Goal: Task Accomplishment & Management: Use online tool/utility

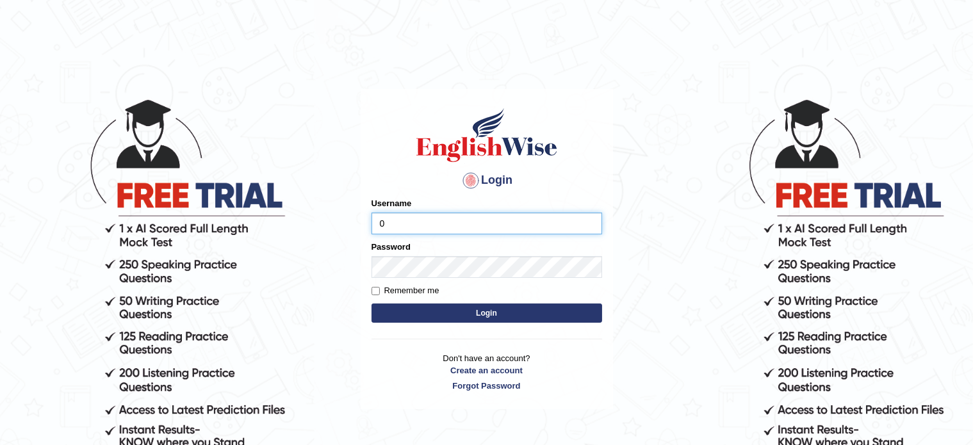
type input "0468300324"
click at [462, 317] on button "Login" at bounding box center [487, 313] width 231 height 19
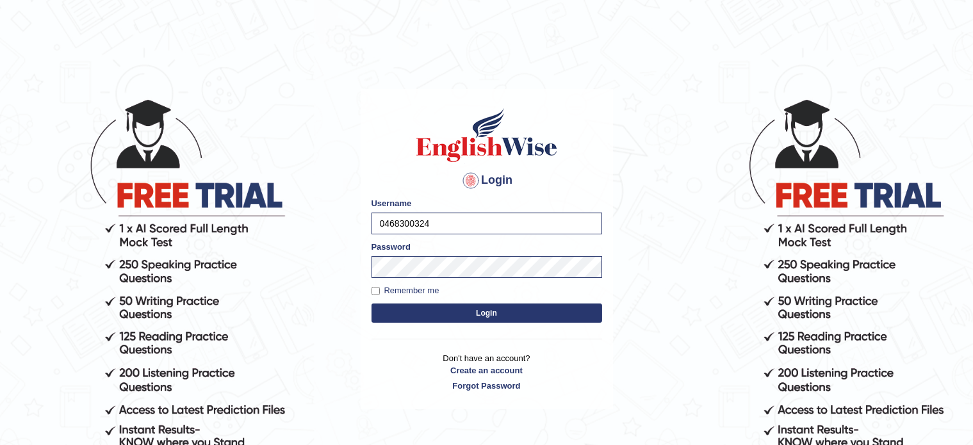
click at [462, 317] on button "Login" at bounding box center [487, 313] width 231 height 19
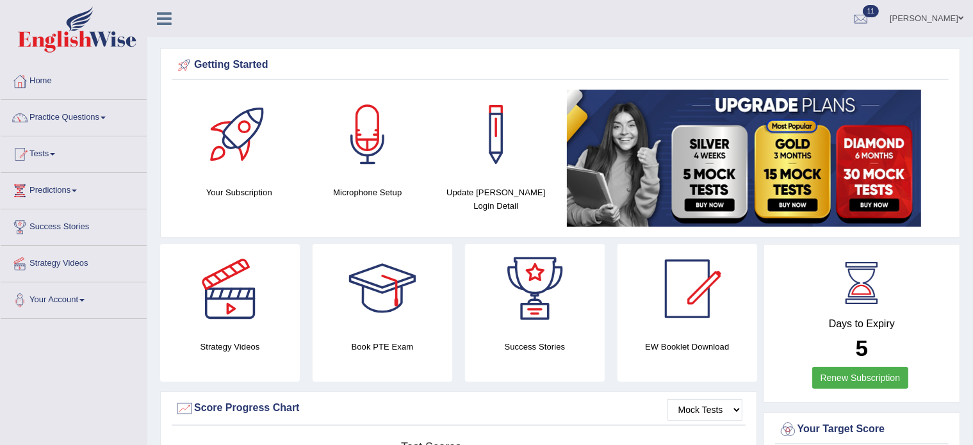
click at [51, 117] on link "Practice Questions" at bounding box center [74, 116] width 146 height 32
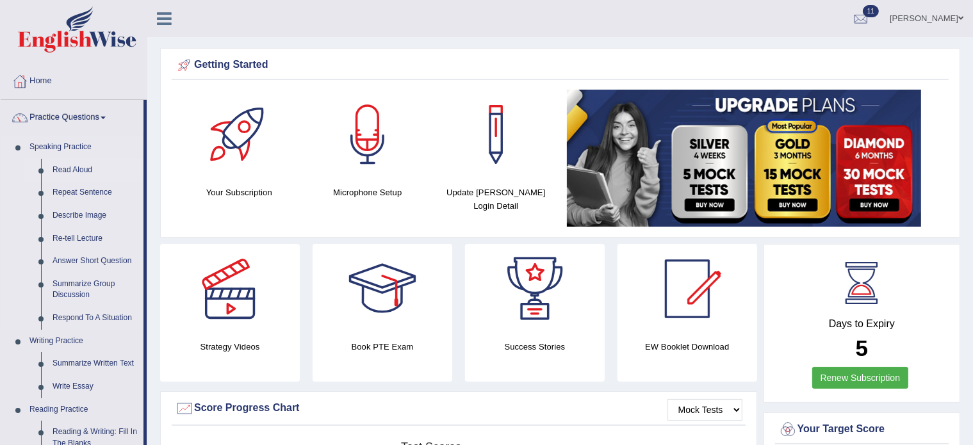
click at [72, 173] on link "Read Aloud" at bounding box center [95, 170] width 97 height 23
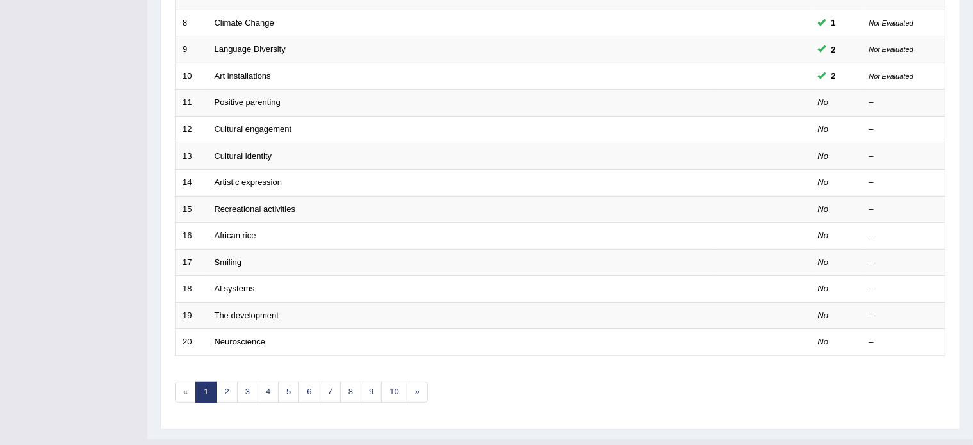
scroll to position [399, 0]
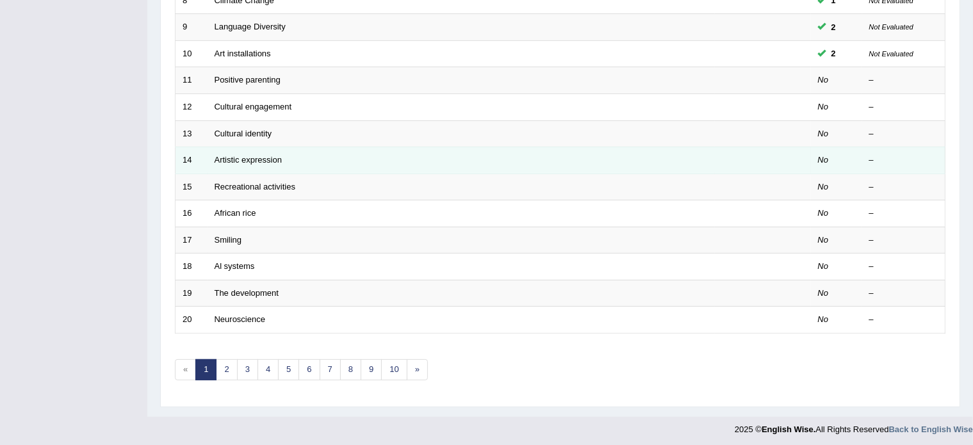
click at [229, 163] on td "Artistic expression" at bounding box center [461, 160] width 507 height 27
click at [242, 155] on link "Artistic expression" at bounding box center [248, 160] width 67 height 10
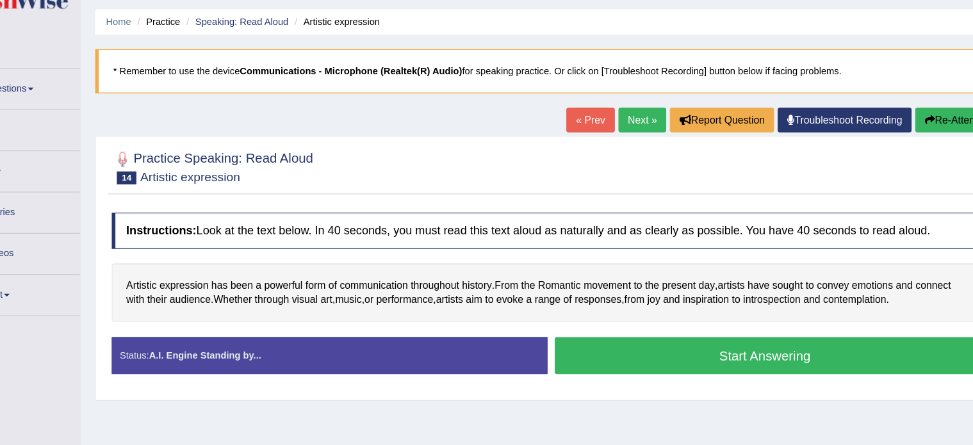
click at [788, 352] on button "Start Answering" at bounding box center [753, 354] width 373 height 33
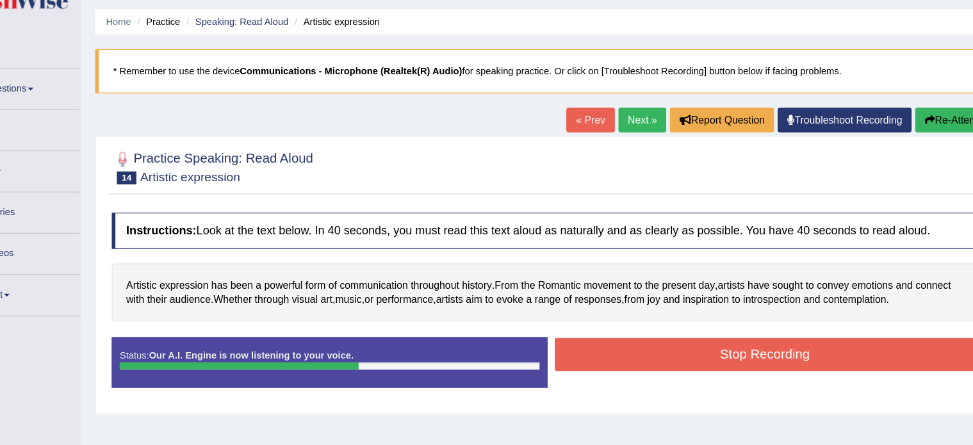
click at [788, 352] on button "Stop Recording" at bounding box center [753, 352] width 373 height 29
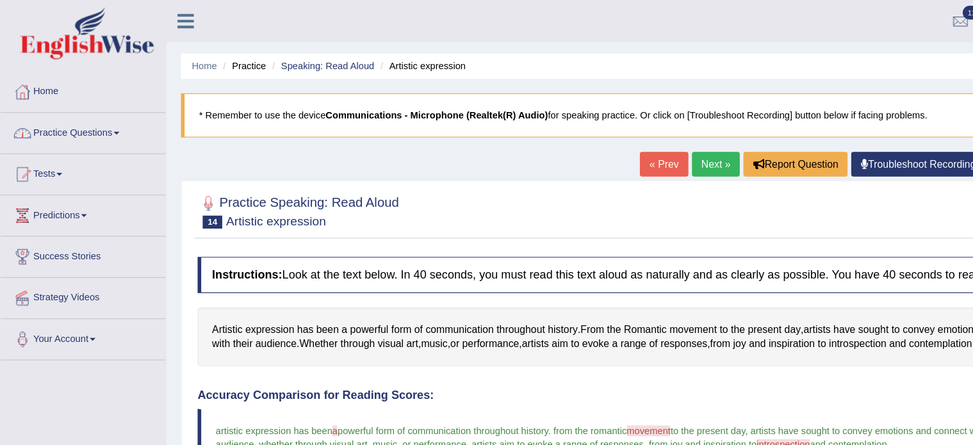
click at [70, 118] on link "Practice Questions" at bounding box center [74, 116] width 146 height 32
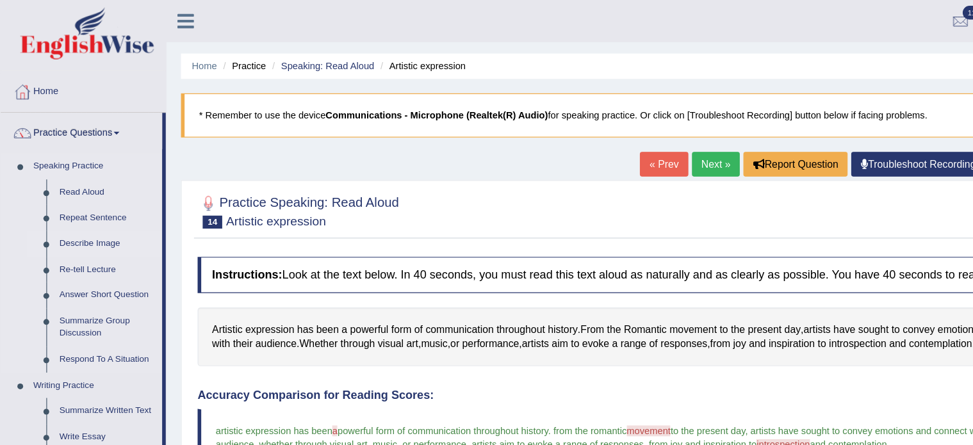
click at [85, 213] on link "Describe Image" at bounding box center [95, 215] width 97 height 23
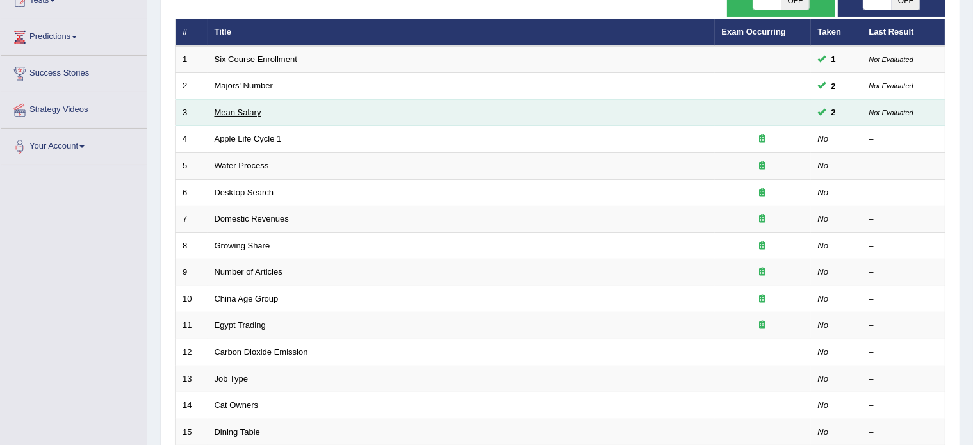
click at [232, 108] on link "Mean Salary" at bounding box center [238, 113] width 47 height 10
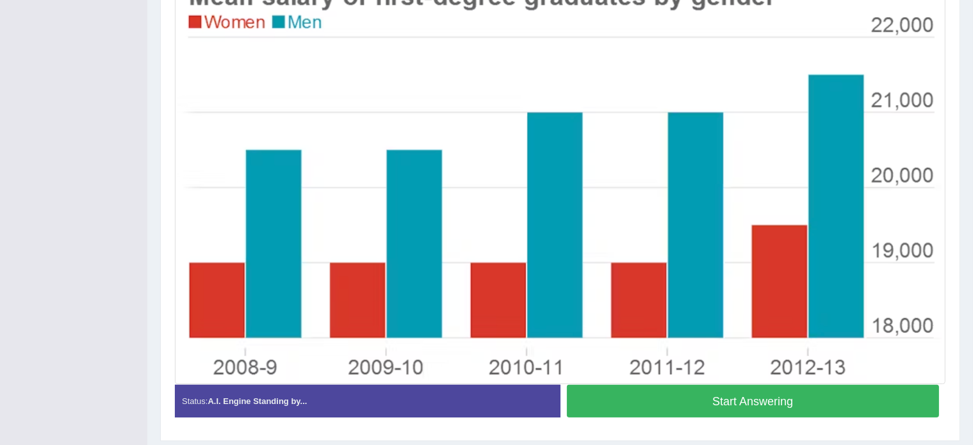
scroll to position [320, 0]
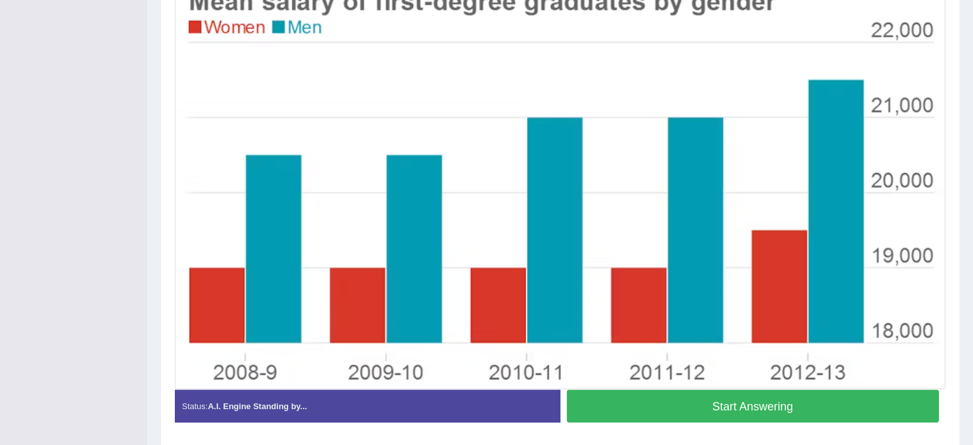
click at [675, 404] on button "Start Answering" at bounding box center [753, 406] width 373 height 33
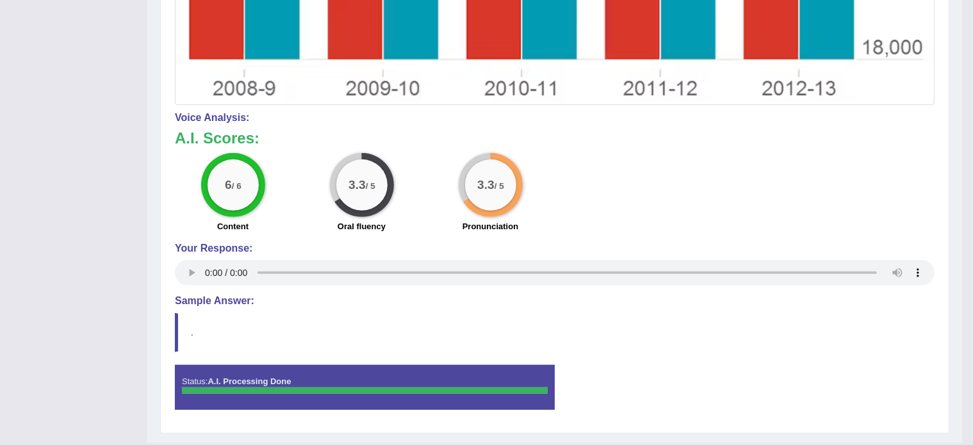
scroll to position [582, 0]
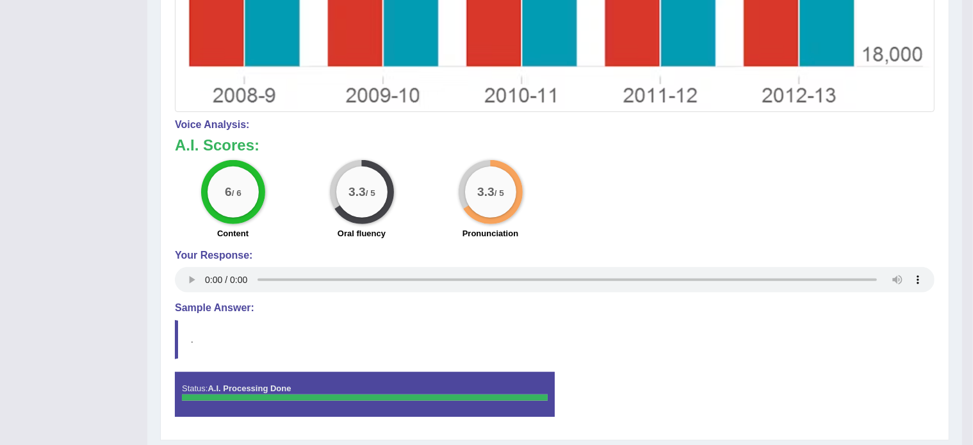
click at [728, 429] on div "Instructions: Look at the image below. In 25 seconds, please speak into the mic…" at bounding box center [555, 39] width 766 height 789
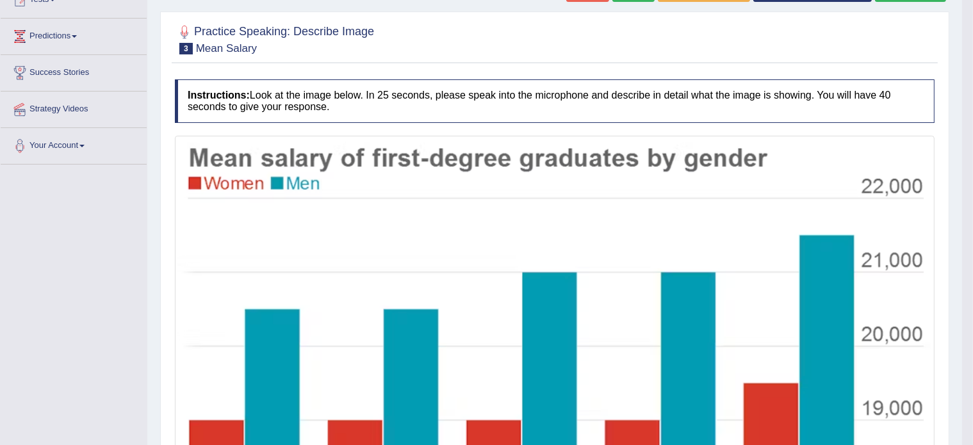
scroll to position [0, 0]
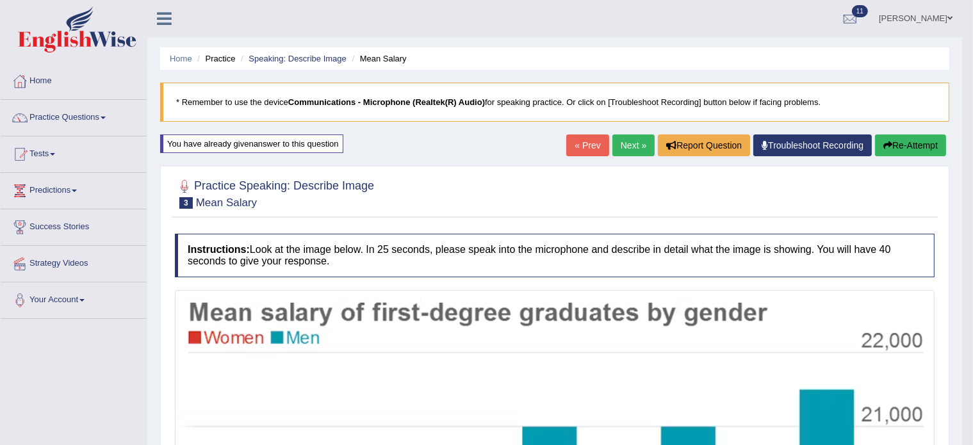
click at [629, 135] on link "Next »" at bounding box center [634, 146] width 42 height 22
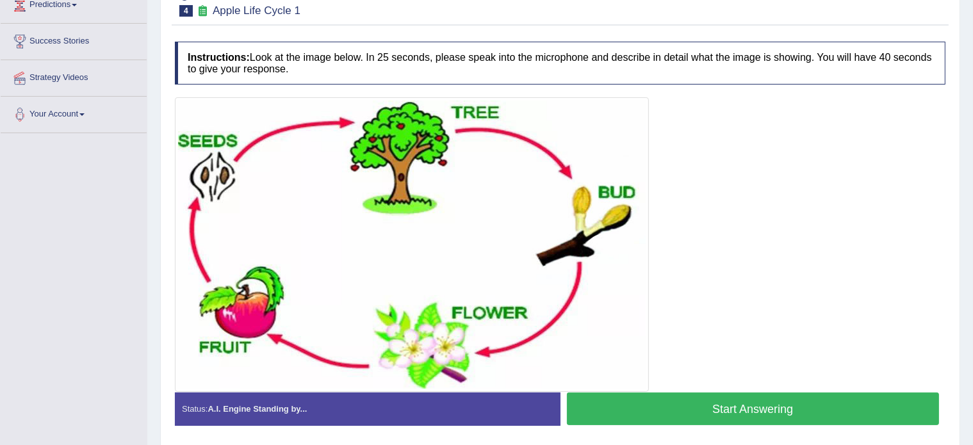
scroll to position [185, 0]
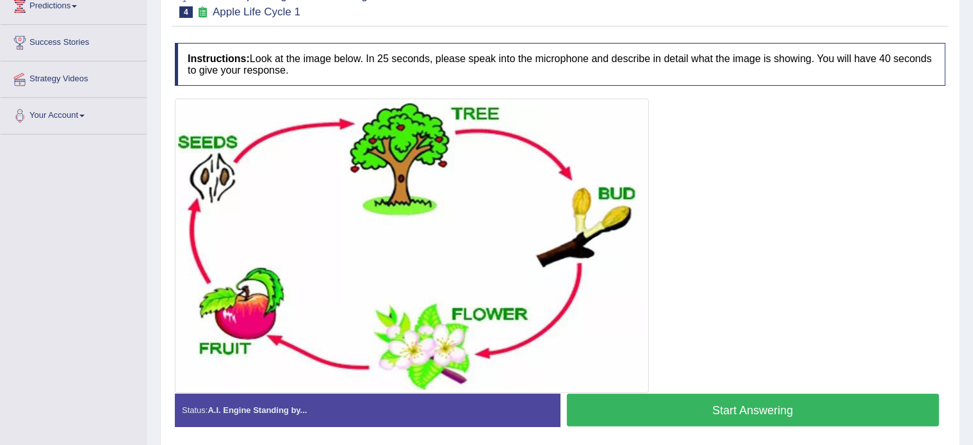
click at [805, 409] on button "Start Answering" at bounding box center [753, 410] width 373 height 33
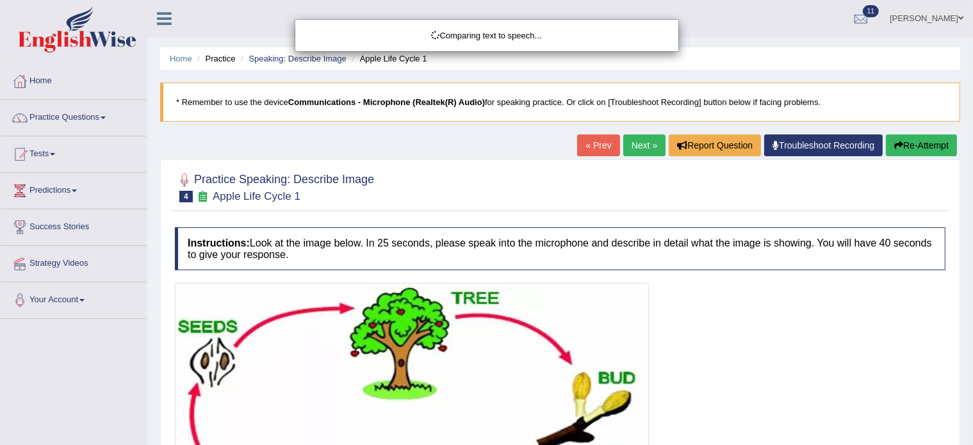
scroll to position [0, 0]
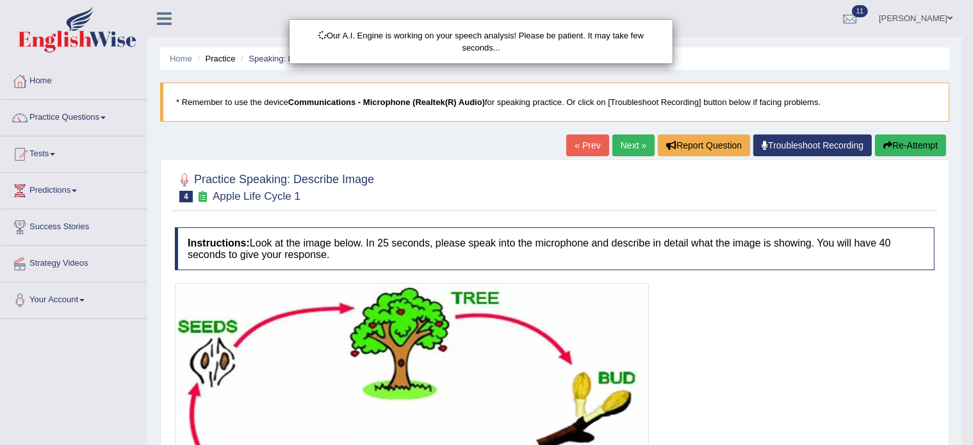
click at [912, 137] on div "Our A.I. Engine is working on your speech analysis! Please be patient. It may t…" at bounding box center [486, 222] width 973 height 445
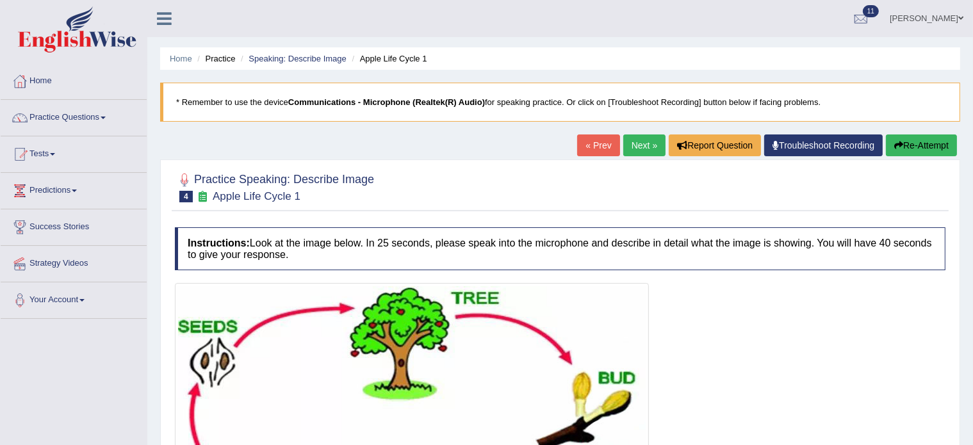
click at [910, 138] on div "Updating answer..." at bounding box center [486, 222] width 973 height 445
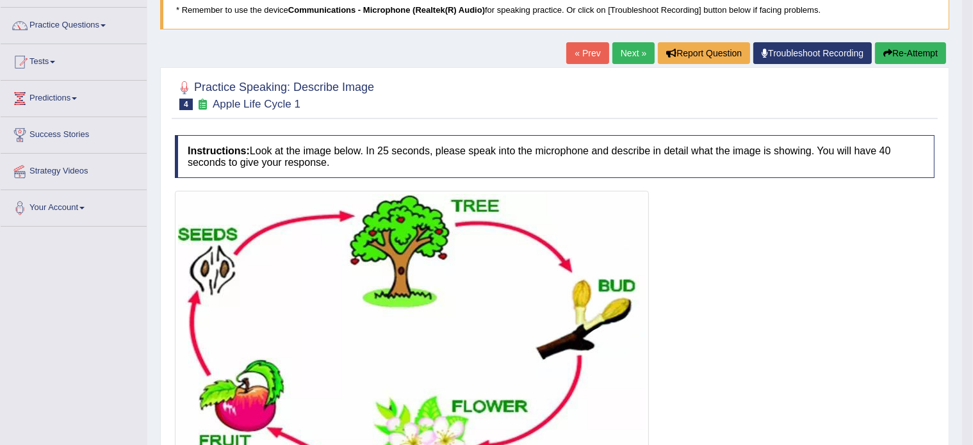
scroll to position [77, 0]
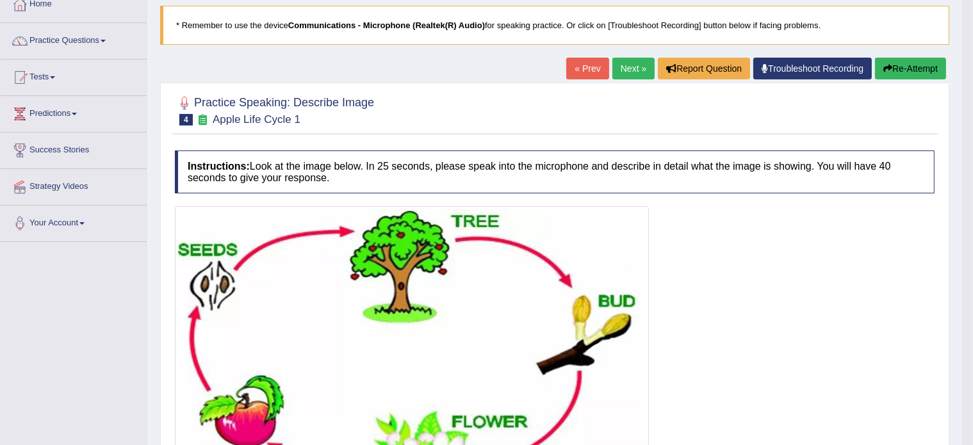
click at [892, 76] on button "Re-Attempt" at bounding box center [910, 69] width 71 height 22
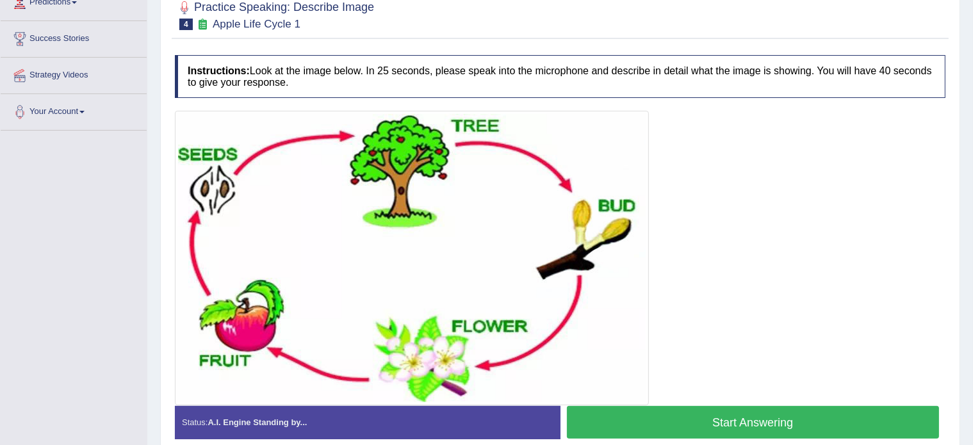
click at [673, 425] on button "Start Answering" at bounding box center [753, 422] width 373 height 33
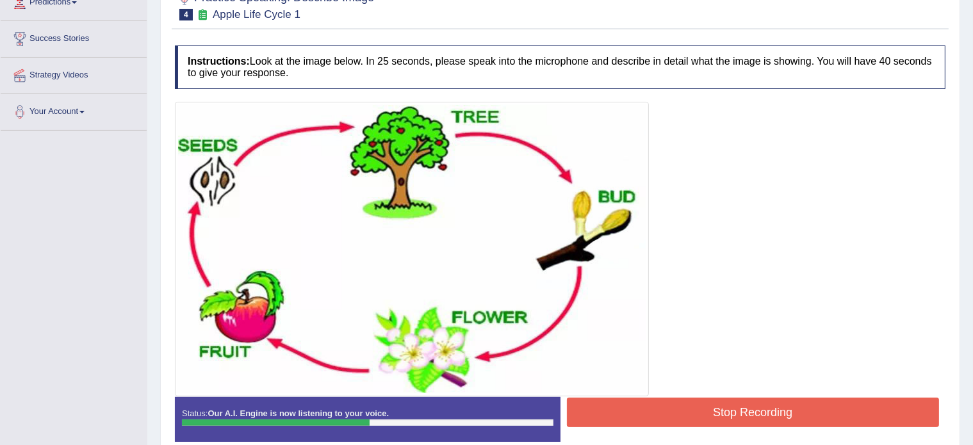
click at [693, 415] on button "Stop Recording" at bounding box center [753, 412] width 373 height 29
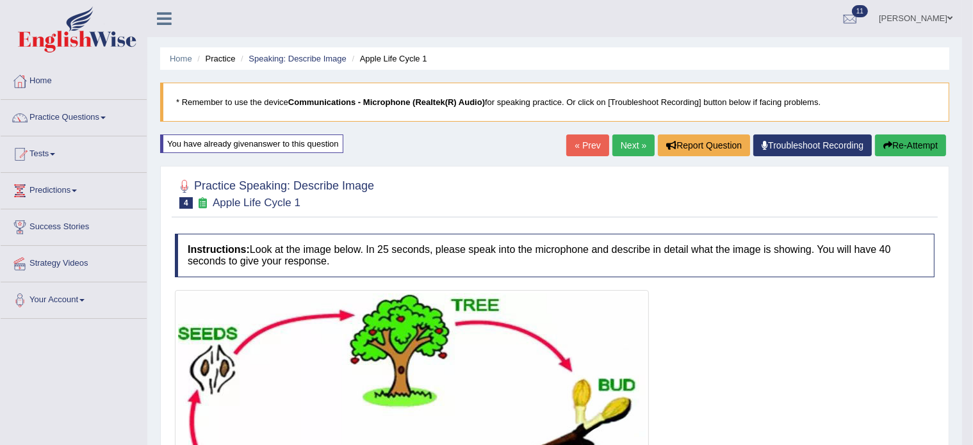
click at [629, 138] on link "Next »" at bounding box center [634, 146] width 42 height 22
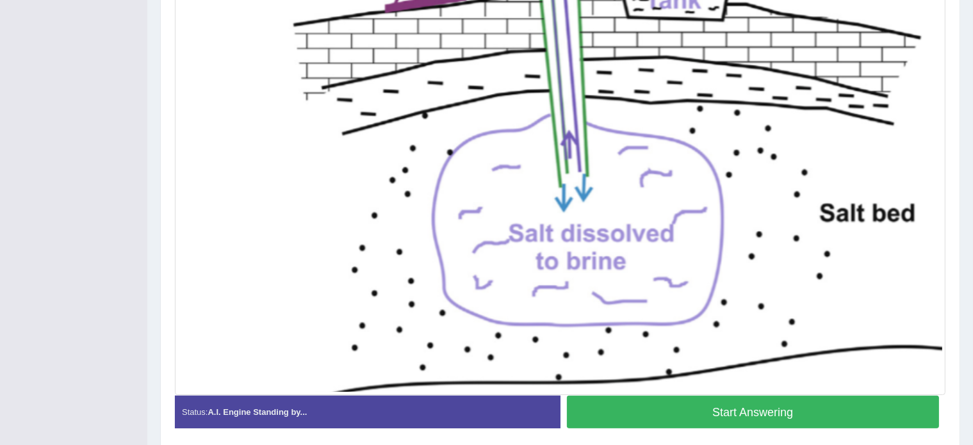
scroll to position [407, 0]
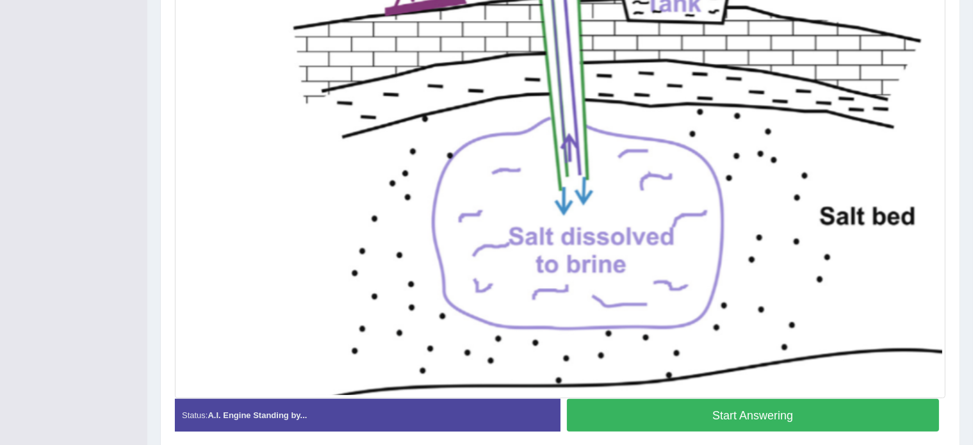
click at [647, 410] on button "Start Answering" at bounding box center [753, 415] width 373 height 33
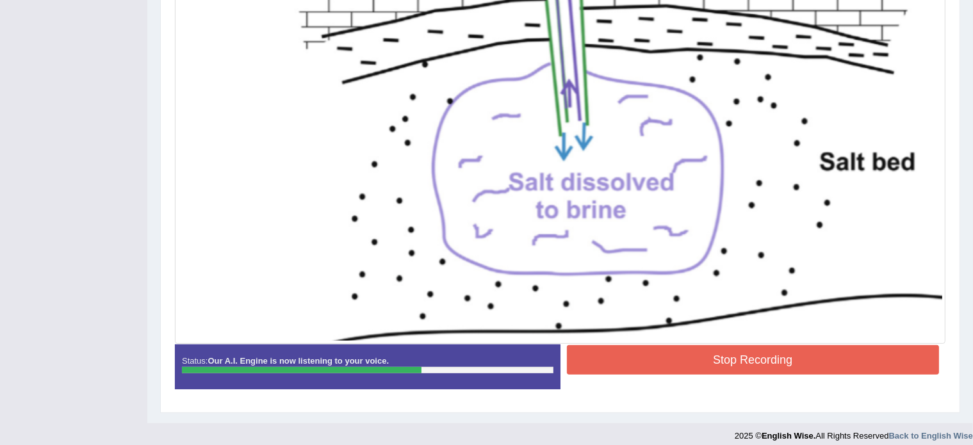
scroll to position [470, 0]
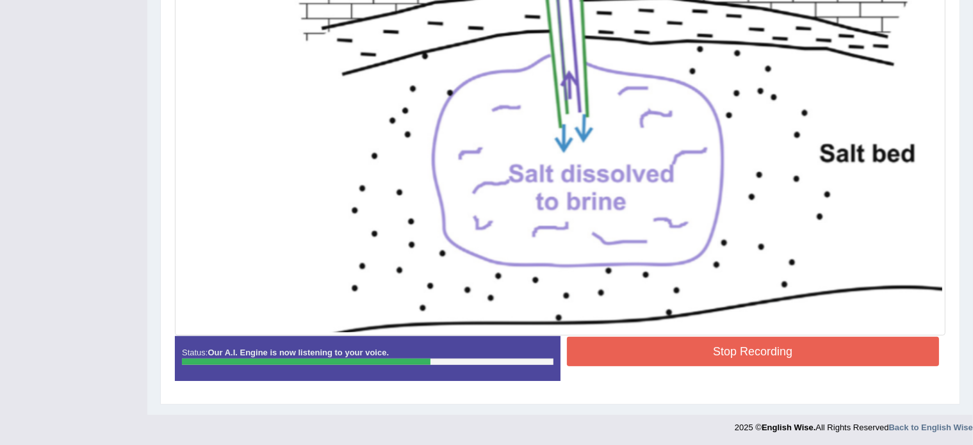
click at [764, 343] on button "Stop Recording" at bounding box center [753, 351] width 373 height 29
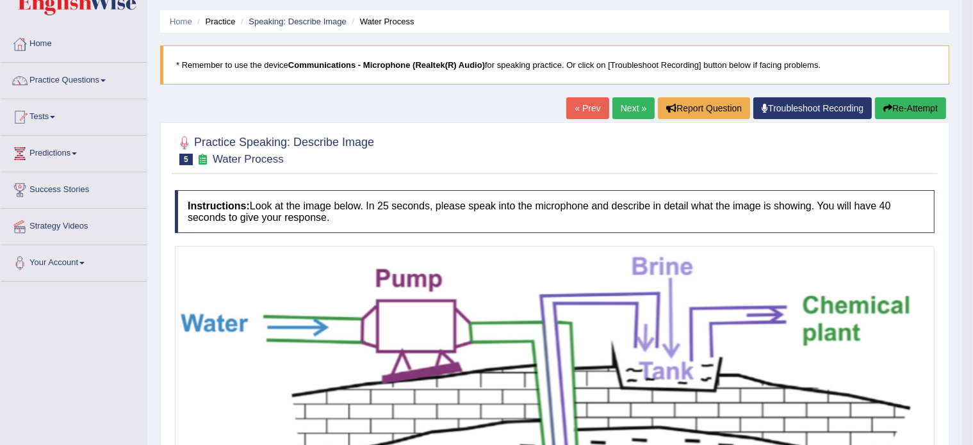
scroll to position [0, 0]
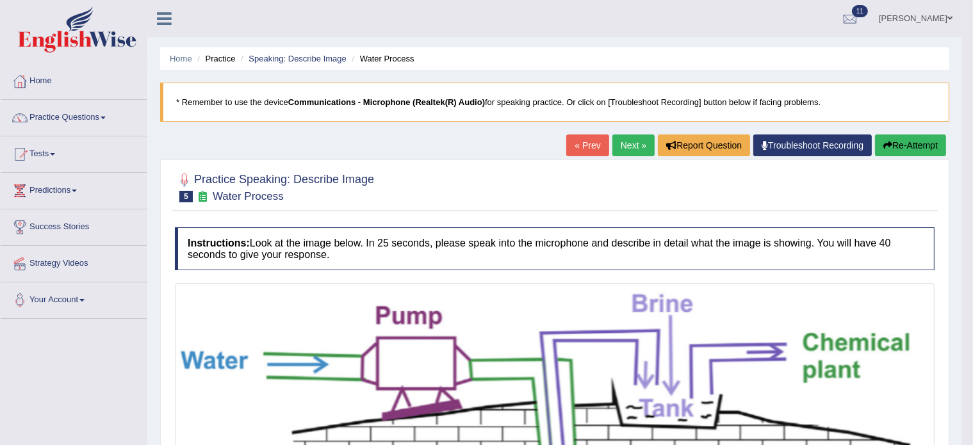
click at [898, 141] on button "Re-Attempt" at bounding box center [910, 146] width 71 height 22
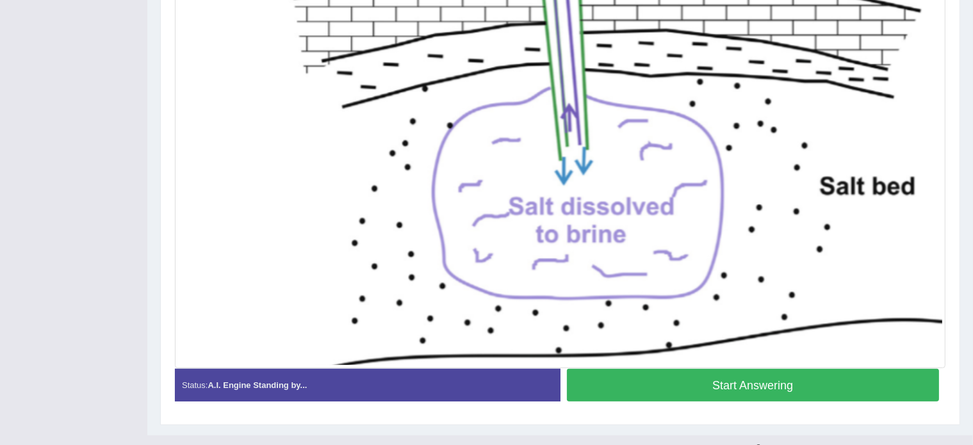
scroll to position [455, 0]
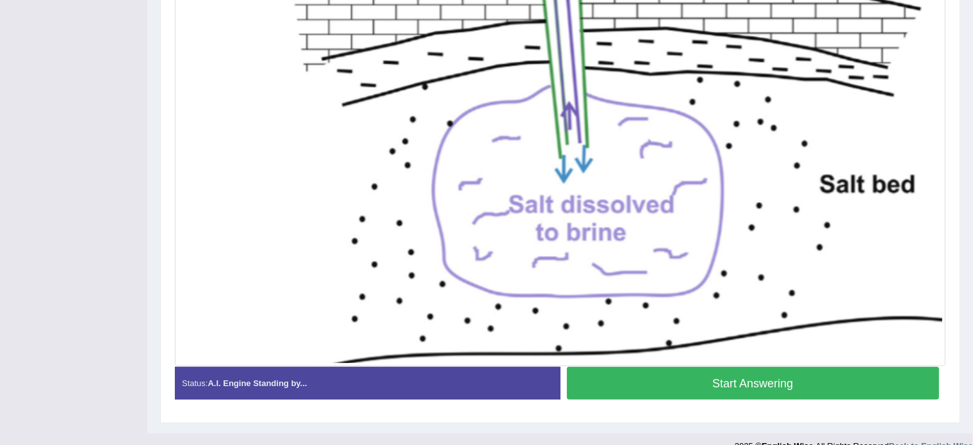
click at [649, 379] on button "Start Answering" at bounding box center [753, 383] width 373 height 33
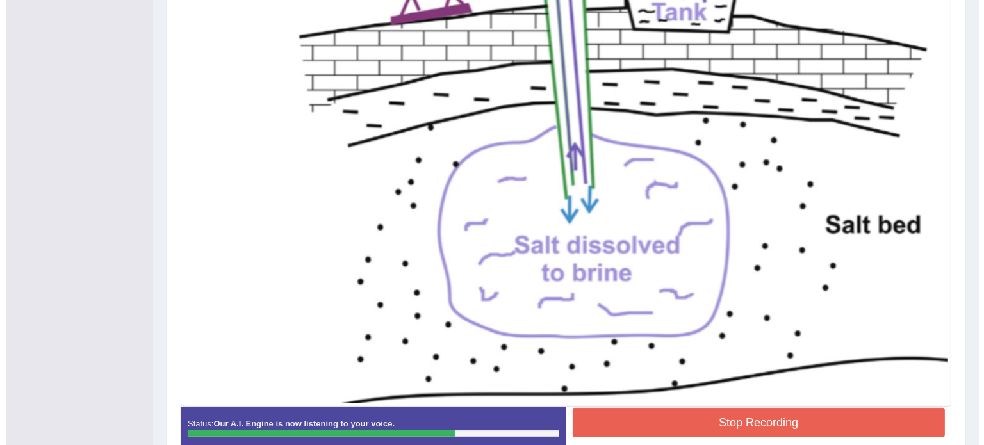
scroll to position [410, 0]
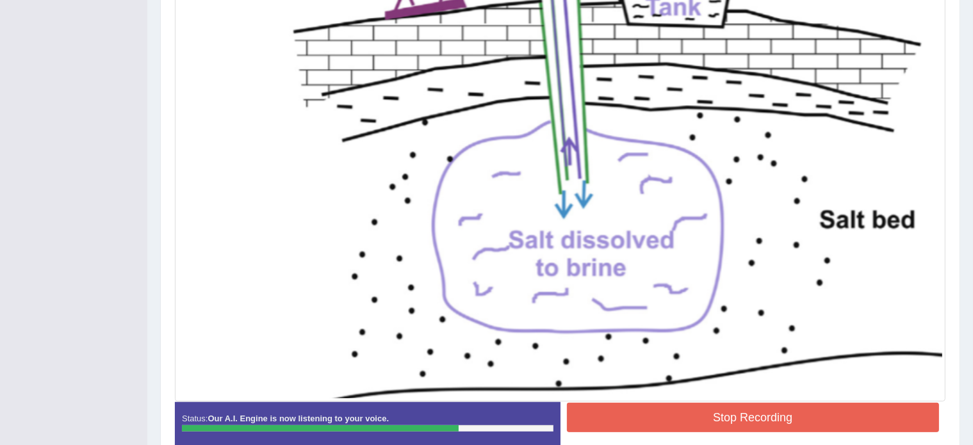
click at [771, 417] on button "Stop Recording" at bounding box center [753, 417] width 373 height 29
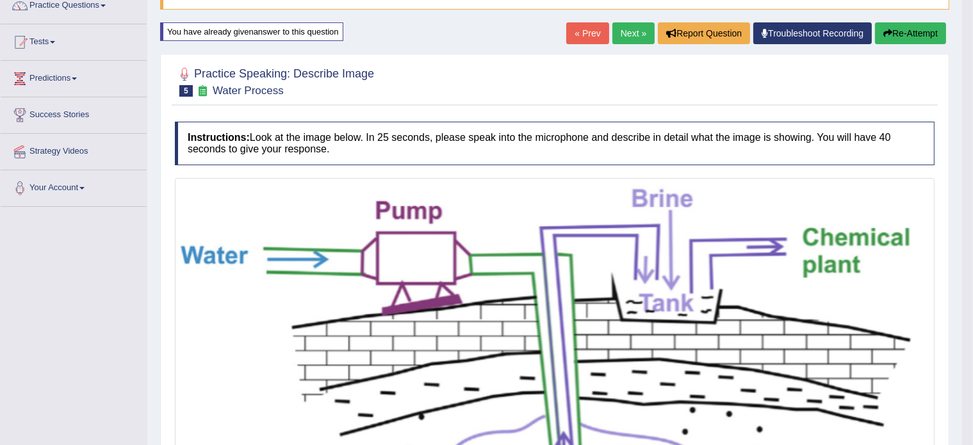
scroll to position [0, 0]
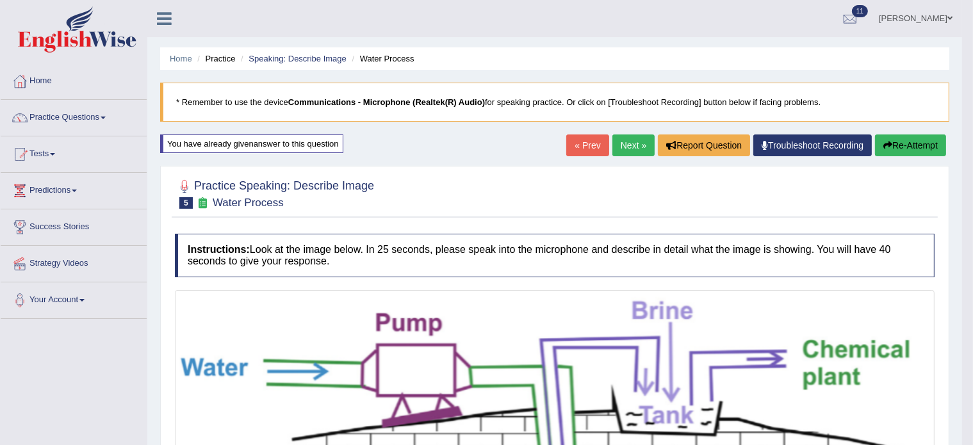
click at [638, 138] on link "Next »" at bounding box center [634, 146] width 42 height 22
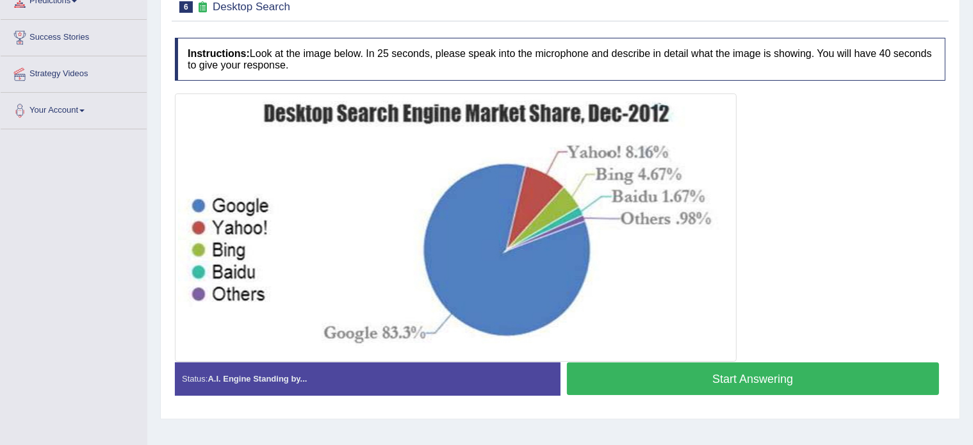
scroll to position [190, 0]
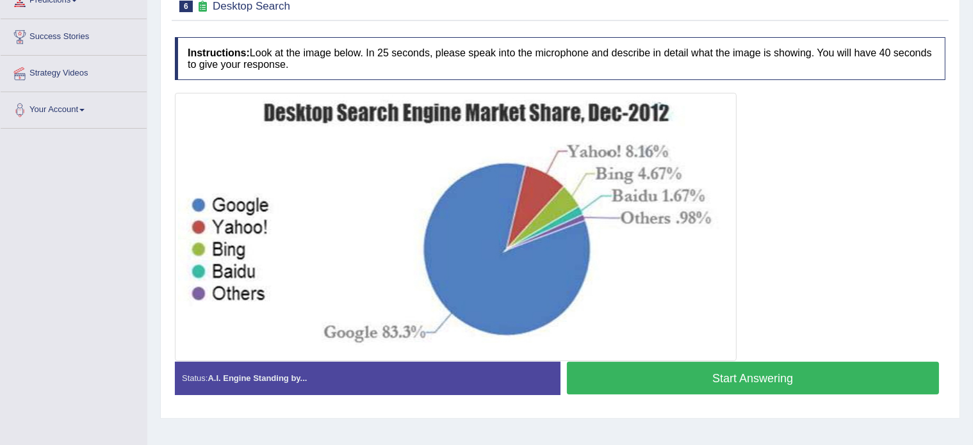
click at [684, 369] on button "Start Answering" at bounding box center [753, 378] width 373 height 33
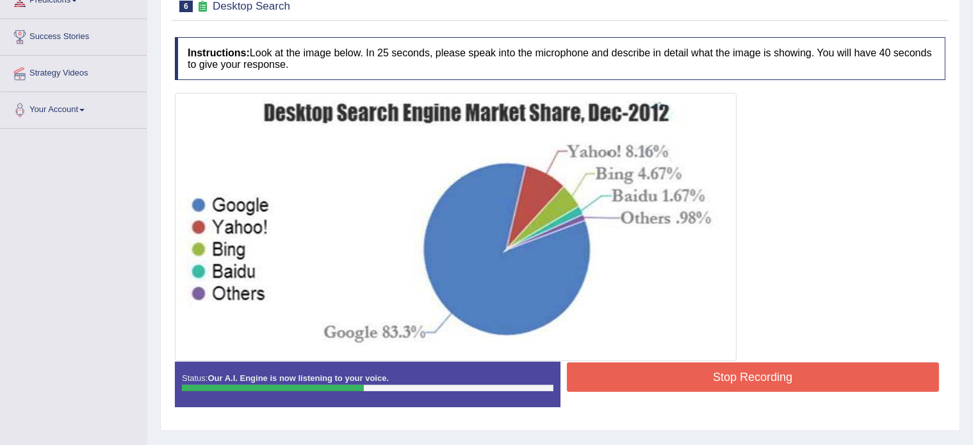
click at [759, 380] on button "Stop Recording" at bounding box center [753, 377] width 373 height 29
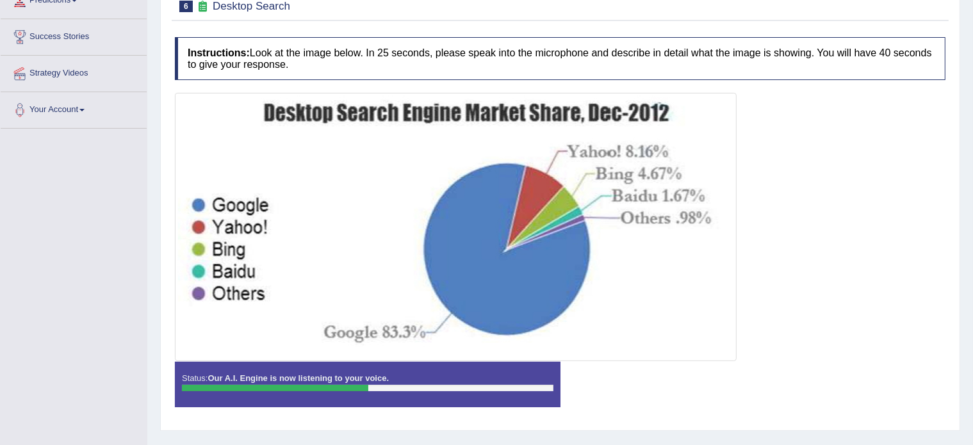
click at [759, 380] on div "Instructions: Look at the image below. In 25 seconds, please speak into the mic…" at bounding box center [560, 227] width 777 height 393
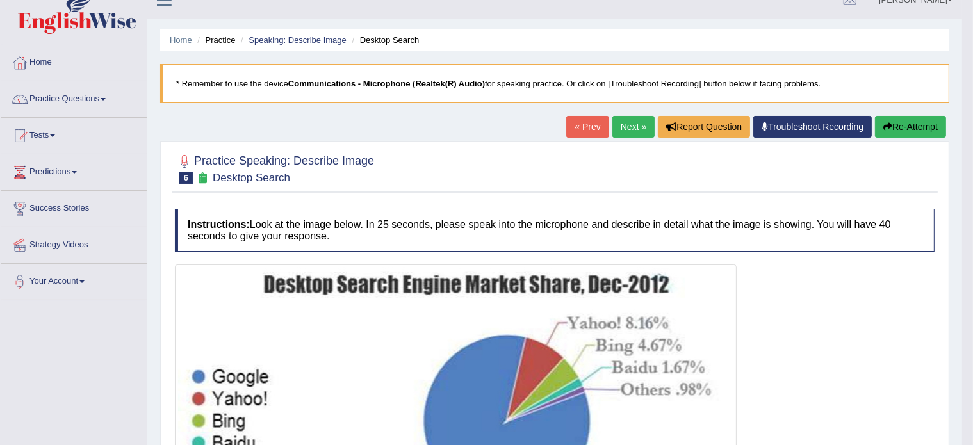
scroll to position [17, 0]
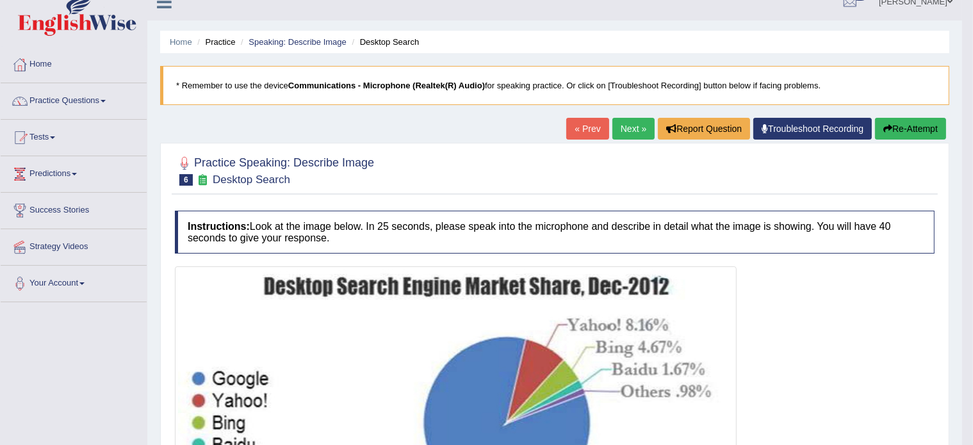
click at [931, 120] on button "Re-Attempt" at bounding box center [910, 129] width 71 height 22
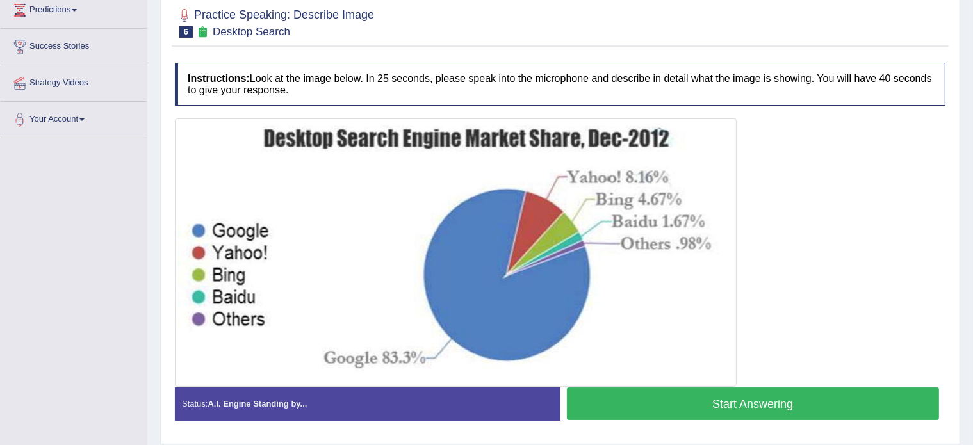
scroll to position [180, 0]
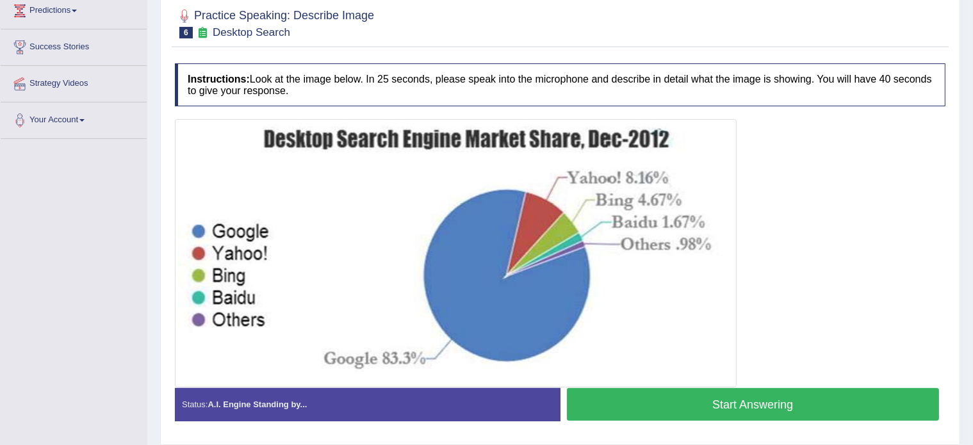
click at [706, 400] on button "Start Answering" at bounding box center [753, 404] width 373 height 33
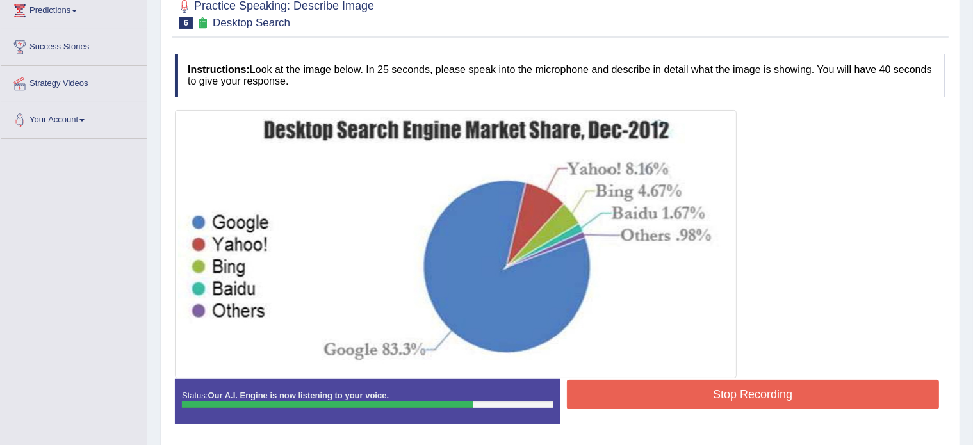
click at [706, 400] on button "Stop Recording" at bounding box center [753, 394] width 373 height 29
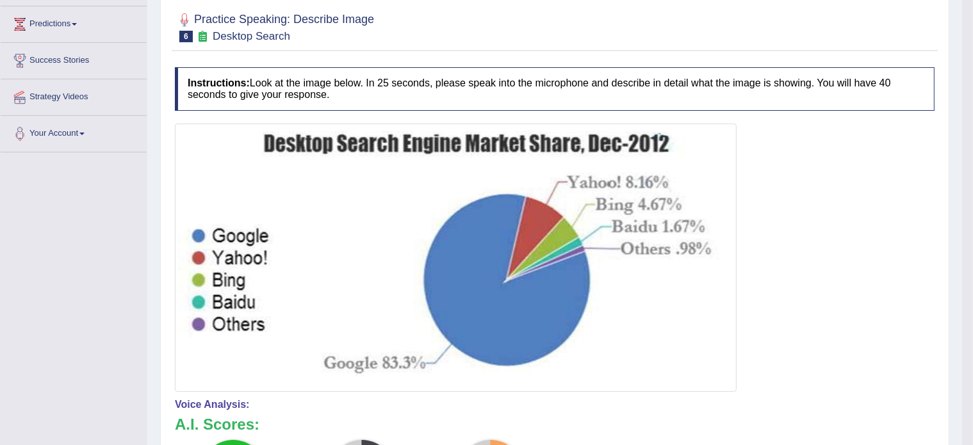
scroll to position [0, 0]
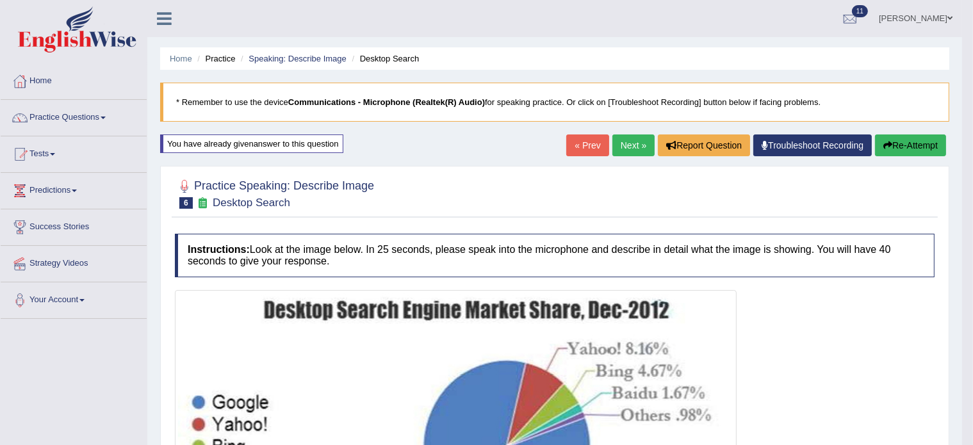
click at [900, 140] on button "Re-Attempt" at bounding box center [910, 146] width 71 height 22
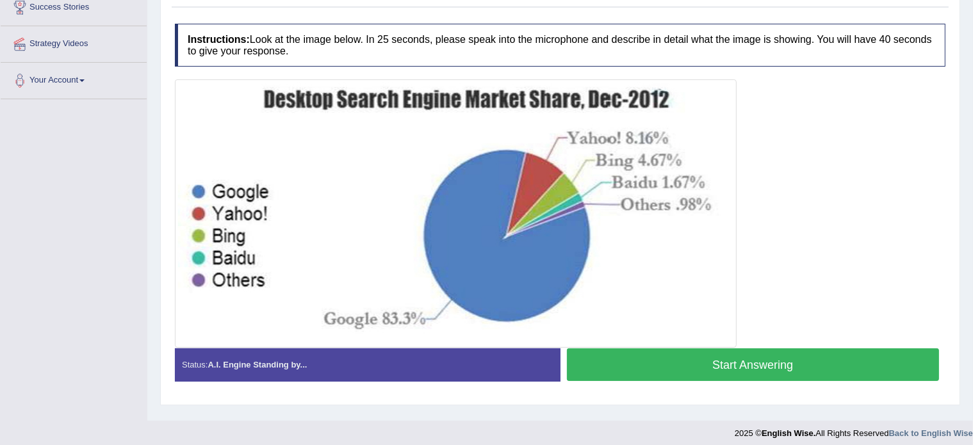
scroll to position [220, 0]
click at [664, 370] on button "Start Answering" at bounding box center [753, 365] width 373 height 33
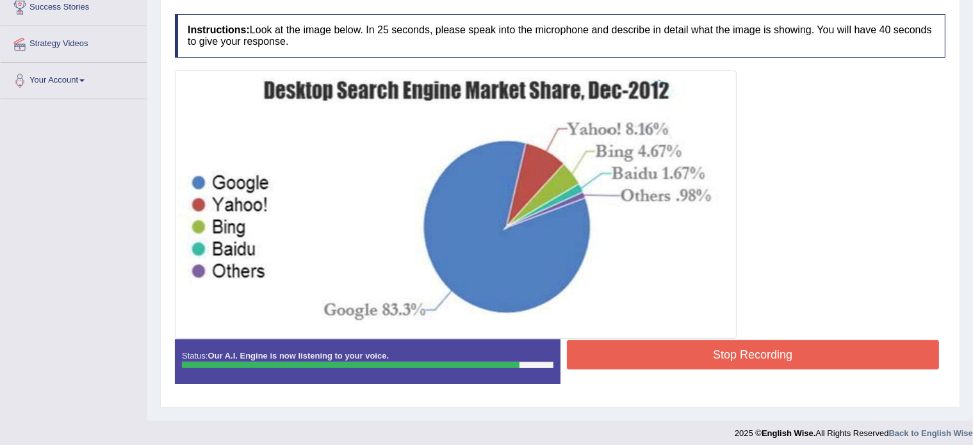
click at [703, 343] on button "Stop Recording" at bounding box center [753, 354] width 373 height 29
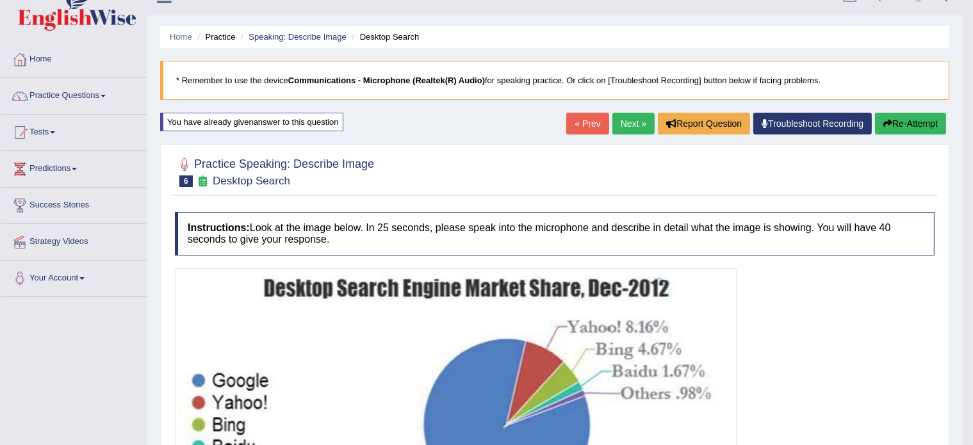
scroll to position [18, 0]
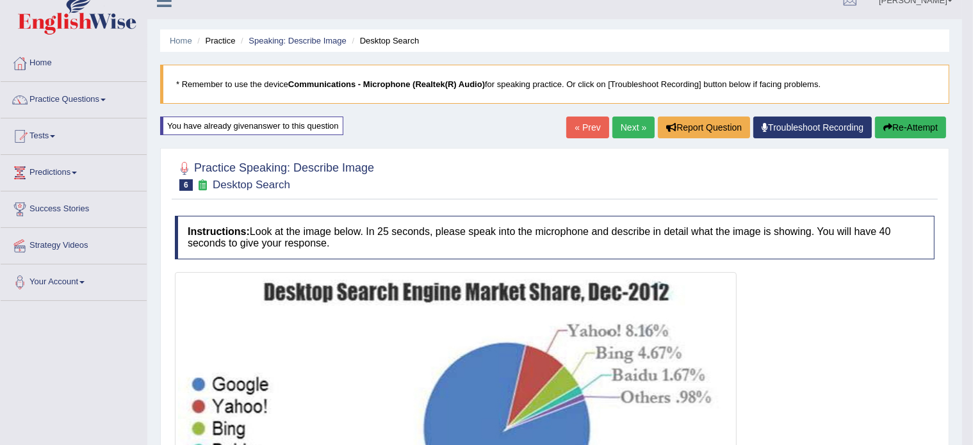
click at [622, 121] on link "Next »" at bounding box center [634, 128] width 42 height 22
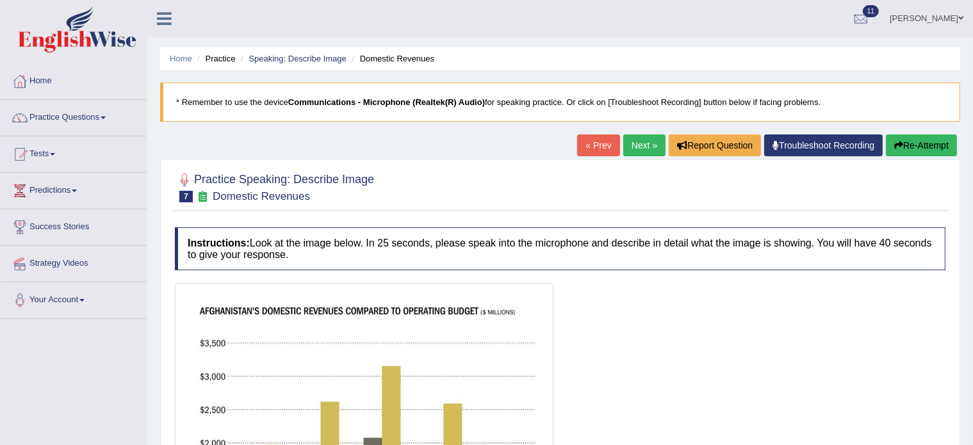
click at [646, 143] on link "Next »" at bounding box center [644, 146] width 42 height 22
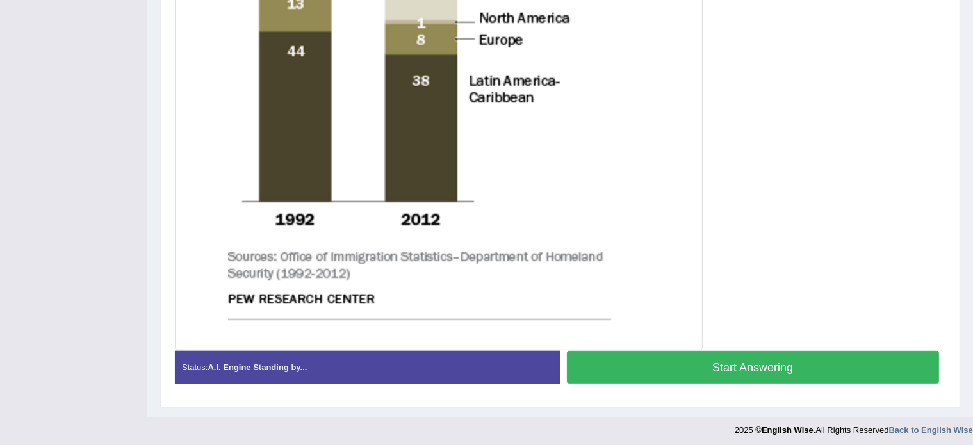
scroll to position [618, 0]
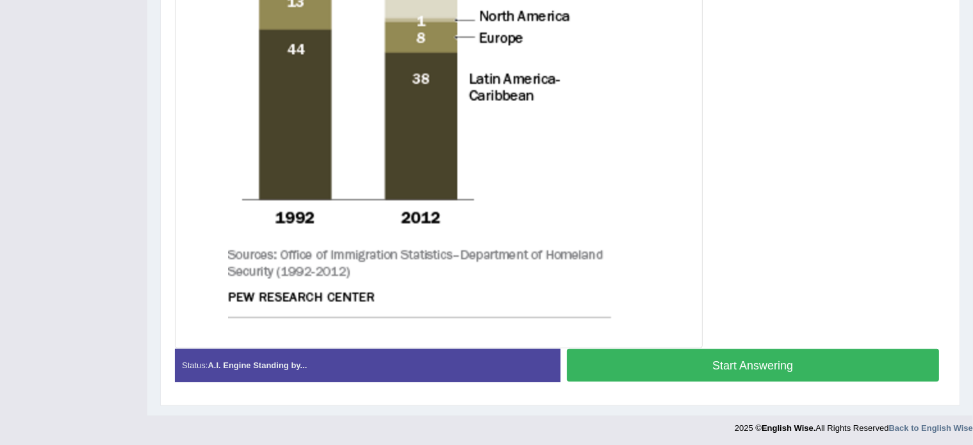
click at [652, 368] on button "Start Answering" at bounding box center [753, 365] width 373 height 33
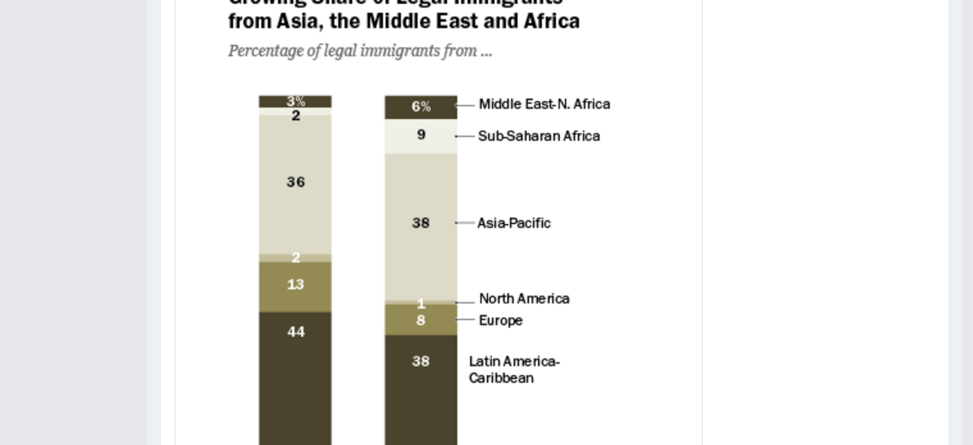
scroll to position [0, 0]
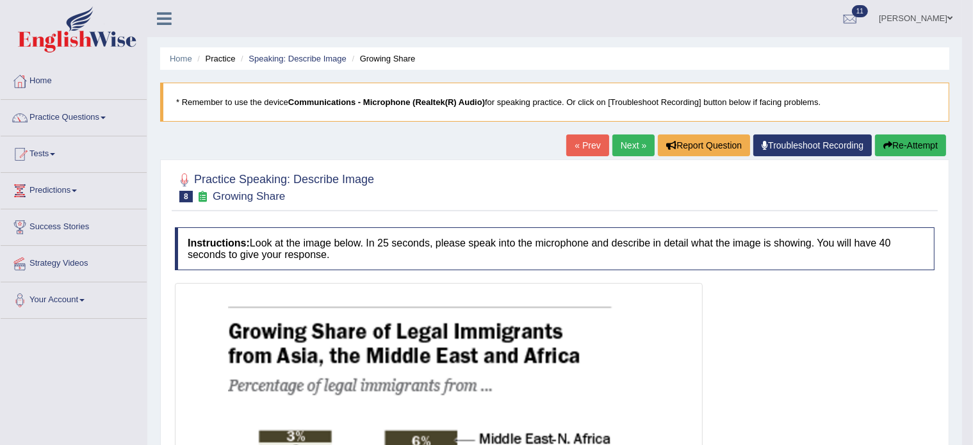
click at [31, 117] on link "Practice Questions" at bounding box center [74, 116] width 146 height 32
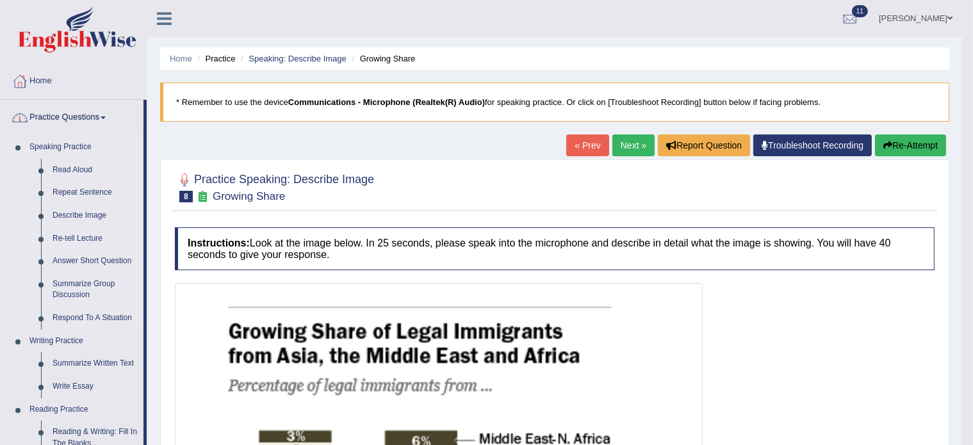
click at [73, 243] on link "Re-tell Lecture" at bounding box center [95, 238] width 97 height 23
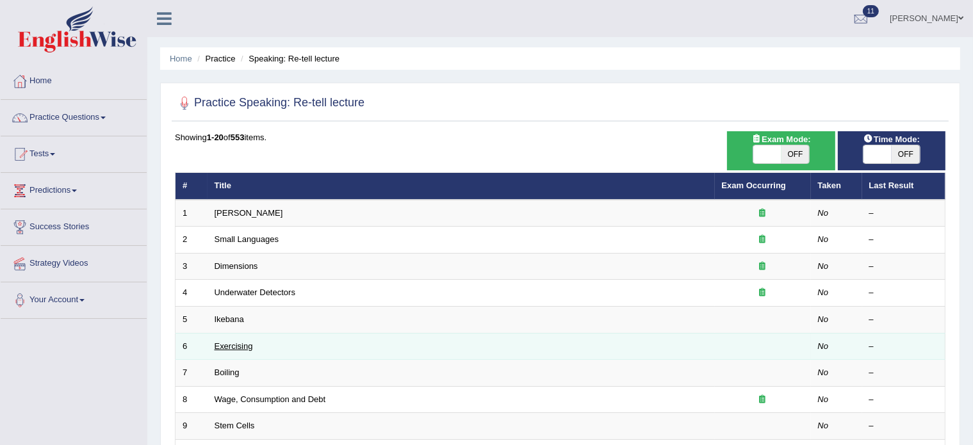
click at [237, 349] on link "Exercising" at bounding box center [234, 347] width 38 height 10
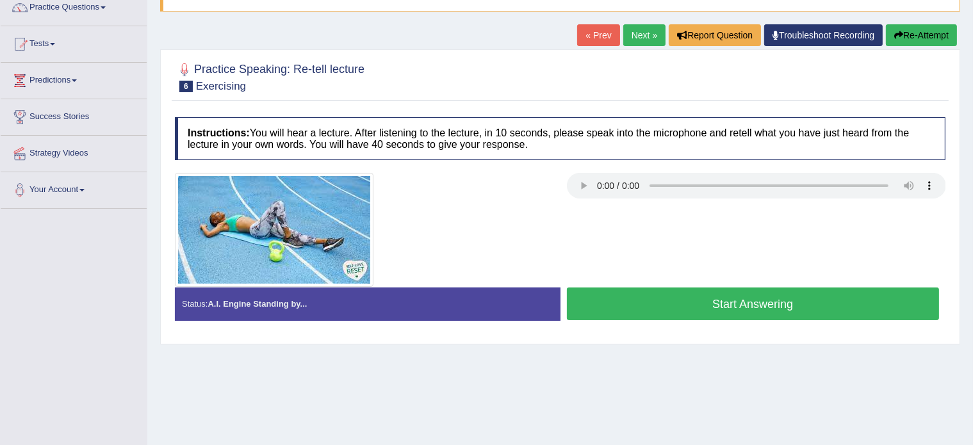
scroll to position [110, 0]
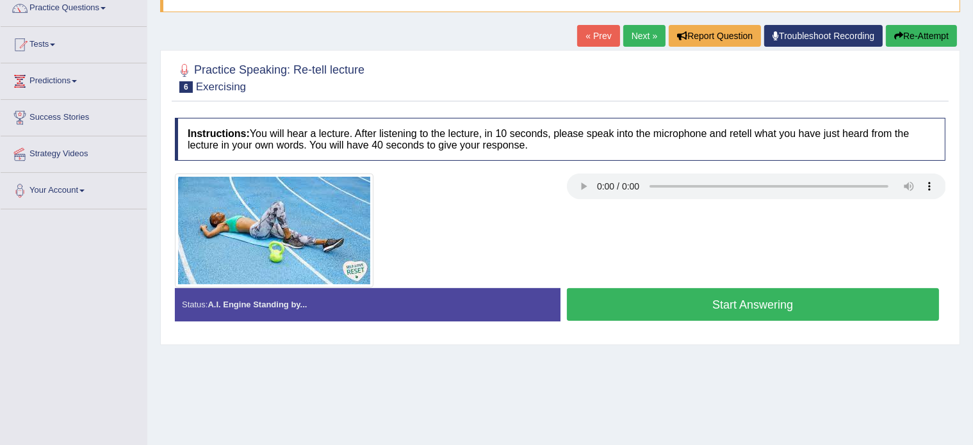
click at [656, 309] on button "Start Answering" at bounding box center [753, 304] width 373 height 33
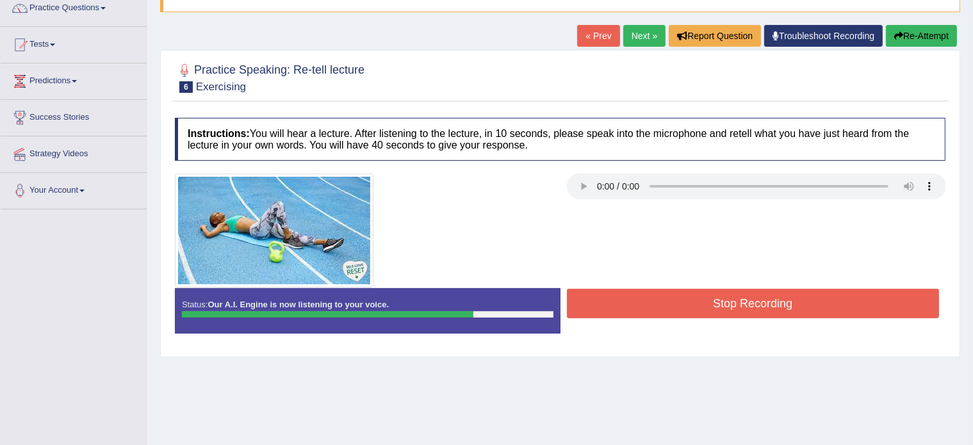
click at [656, 309] on button "Stop Recording" at bounding box center [753, 303] width 373 height 29
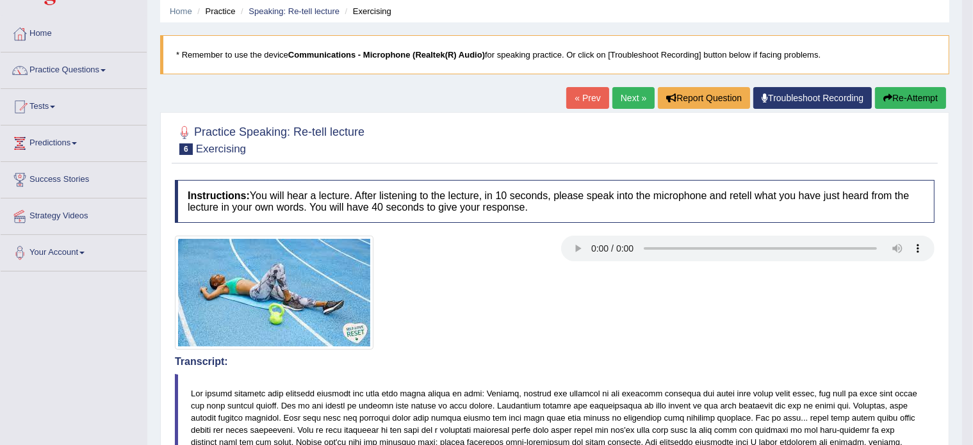
scroll to position [0, 0]
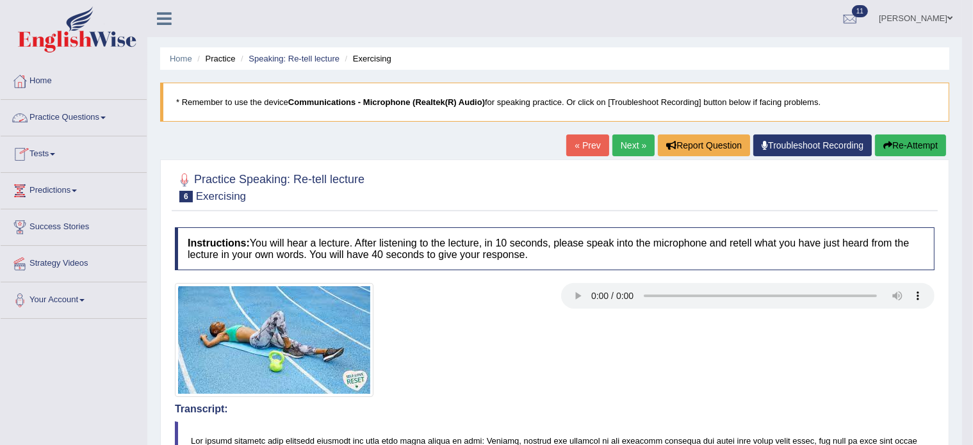
click at [47, 108] on link "Practice Questions" at bounding box center [74, 116] width 146 height 32
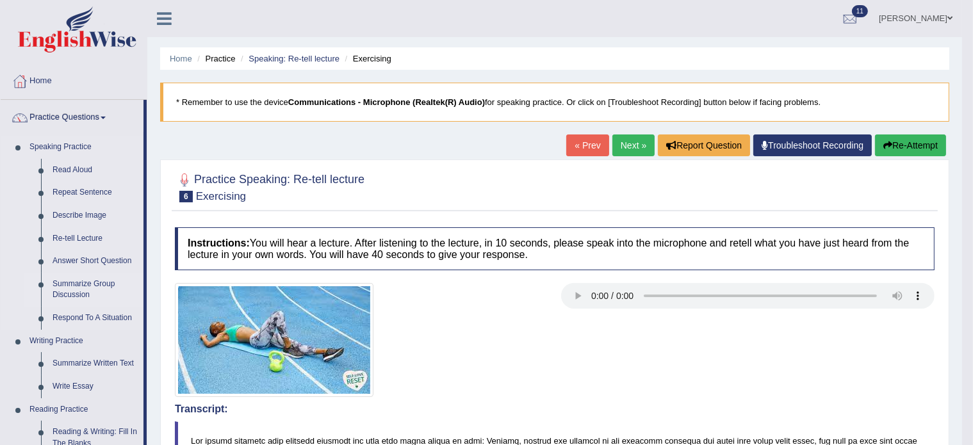
click at [69, 289] on link "Summarize Group Discussion" at bounding box center [95, 290] width 97 height 34
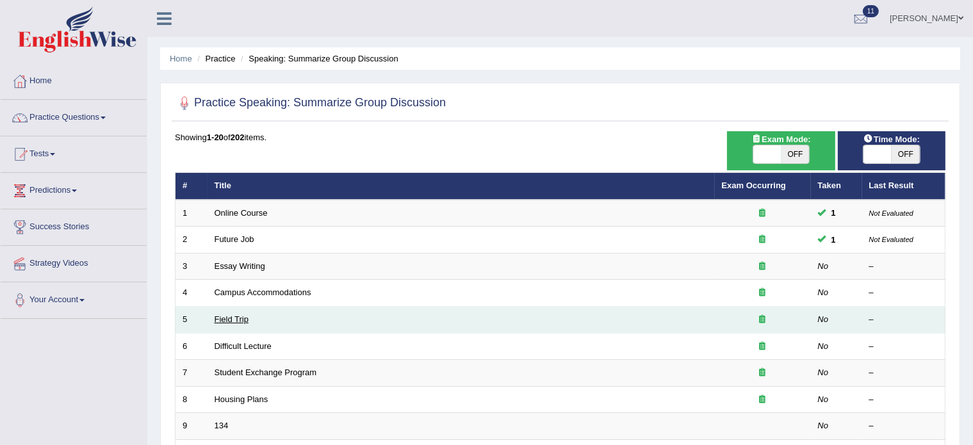
click at [215, 322] on link "Field Trip" at bounding box center [232, 320] width 34 height 10
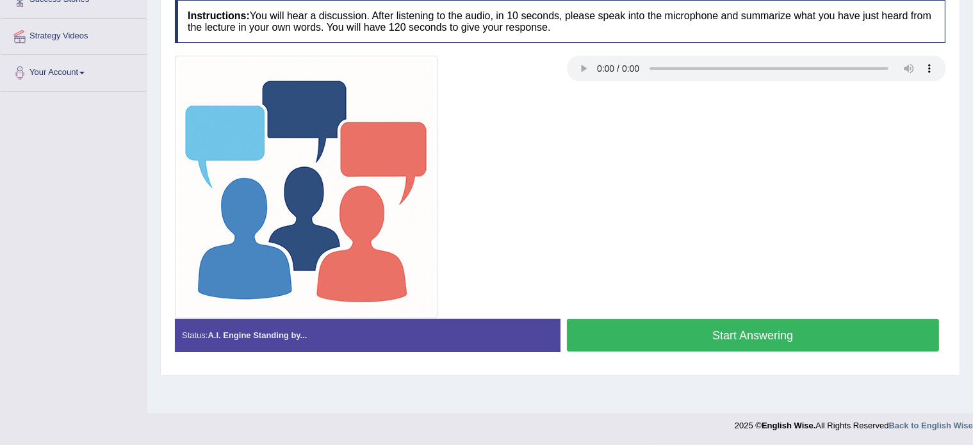
scroll to position [227, 0]
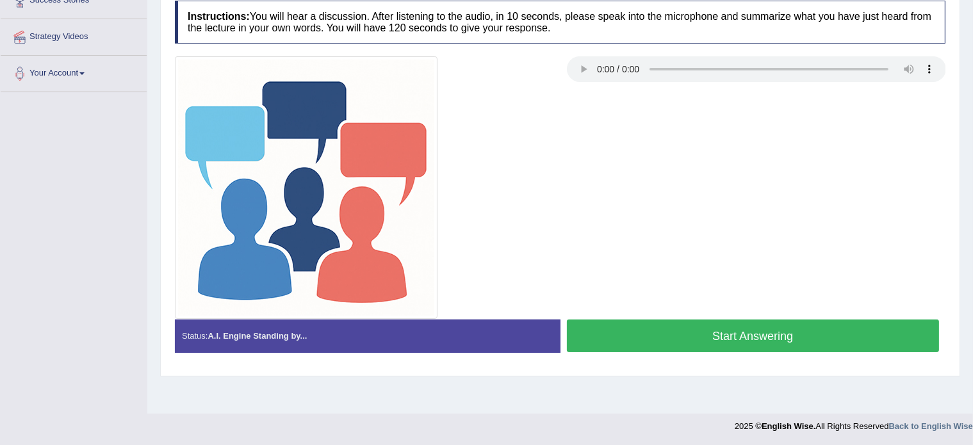
click at [616, 322] on button "Start Answering" at bounding box center [753, 336] width 373 height 33
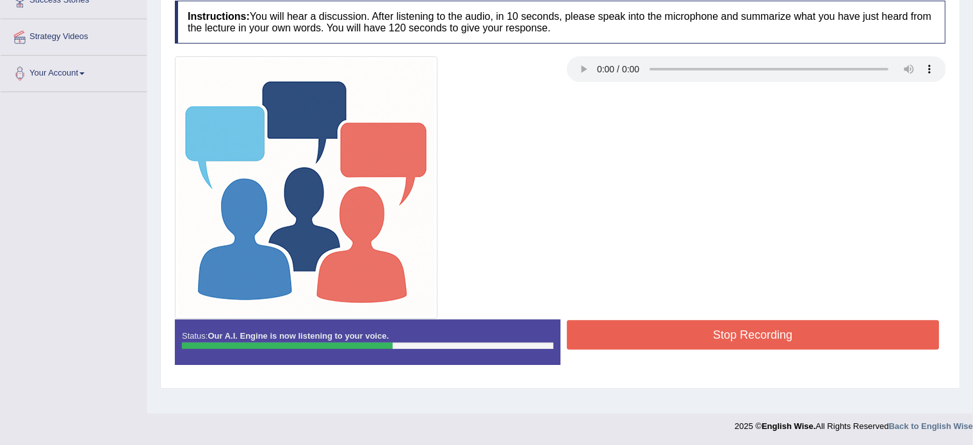
click at [628, 330] on button "Stop Recording" at bounding box center [753, 334] width 373 height 29
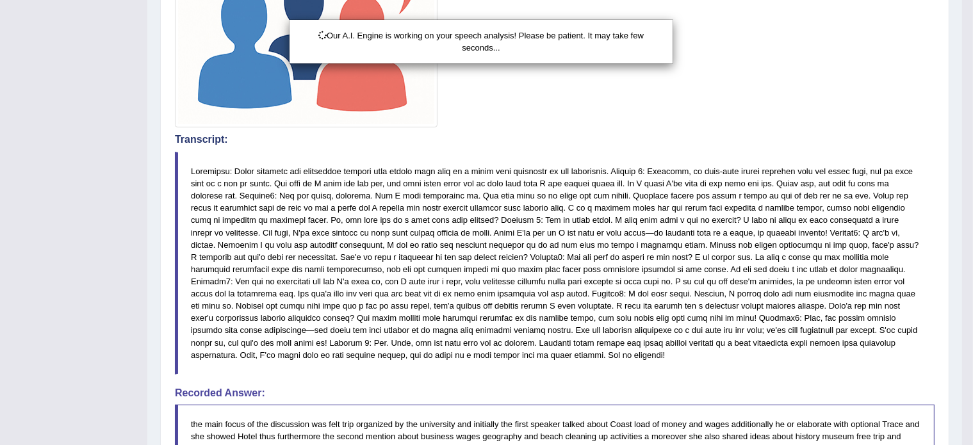
scroll to position [664, 0]
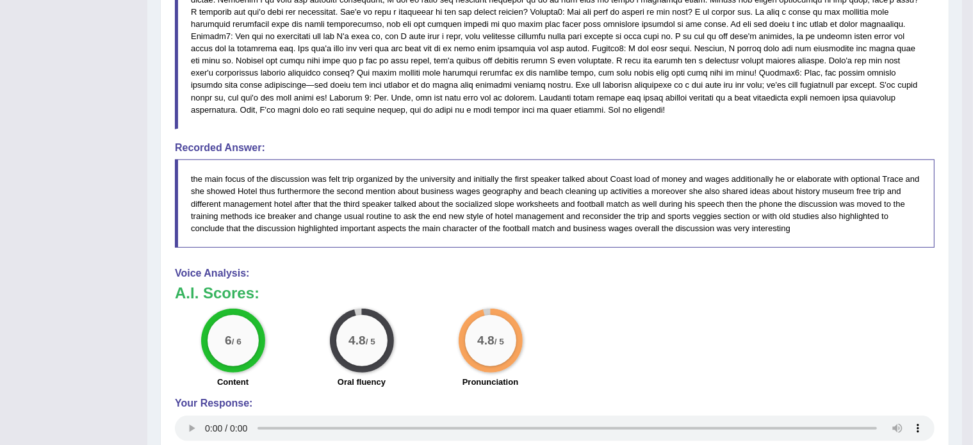
click at [650, 187] on blockquote "the main focus of the discussion was felt trip organized by the university and …" at bounding box center [555, 204] width 760 height 88
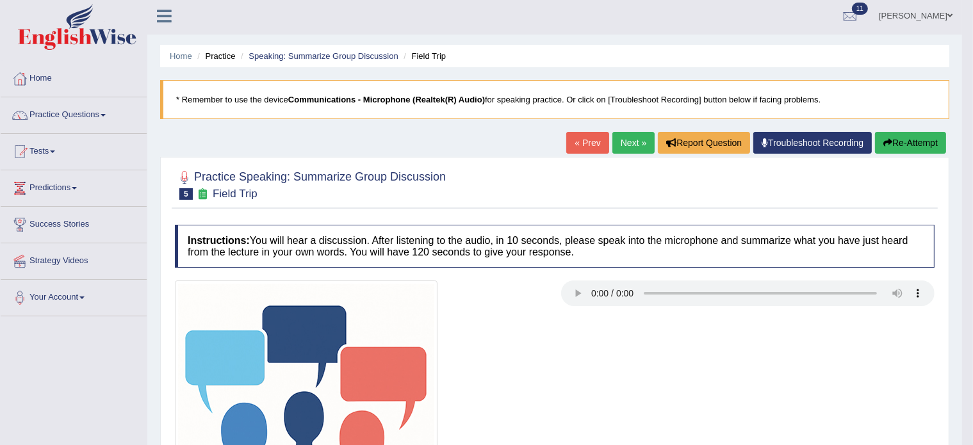
scroll to position [0, 0]
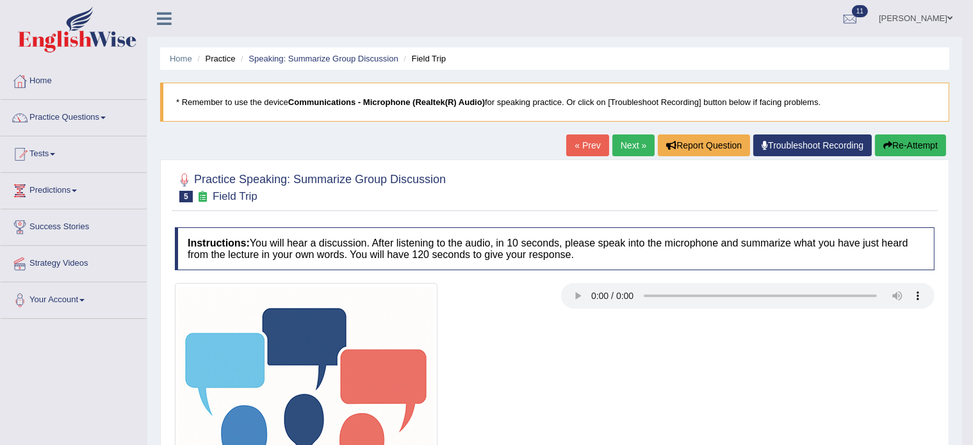
click at [70, 120] on link "Practice Questions" at bounding box center [74, 116] width 146 height 32
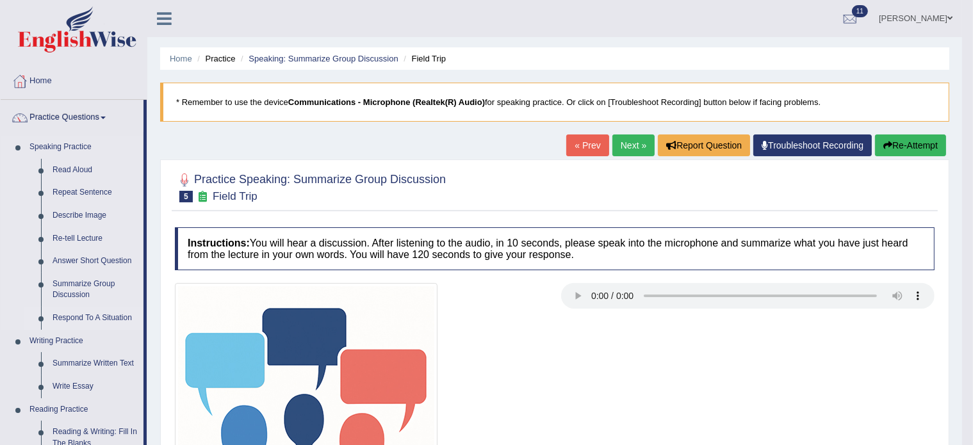
click at [81, 317] on link "Respond To A Situation" at bounding box center [95, 318] width 97 height 23
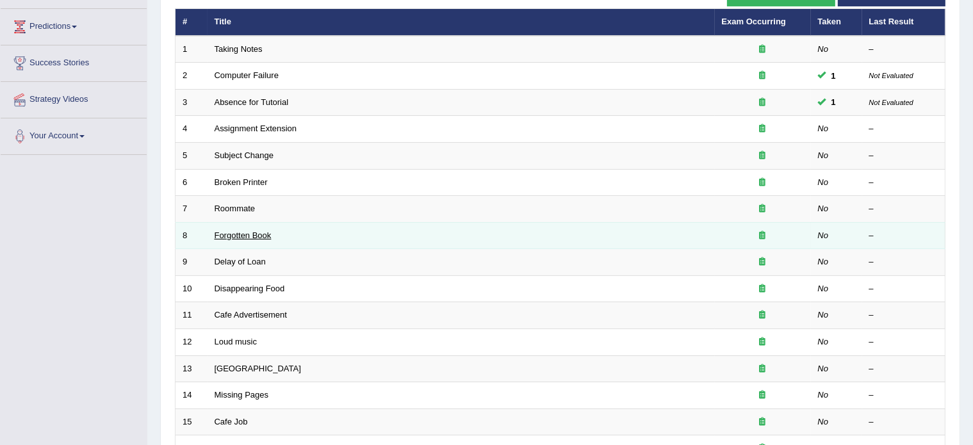
click at [218, 231] on link "Forgotten Book" at bounding box center [243, 236] width 57 height 10
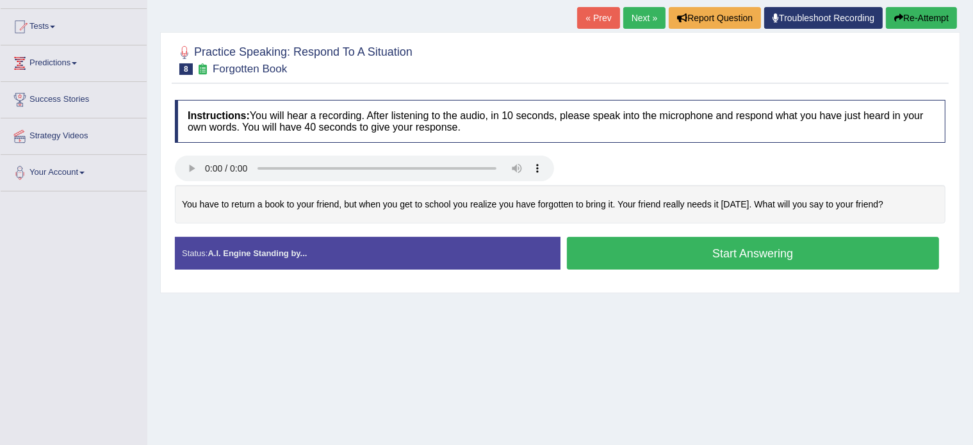
scroll to position [127, 0]
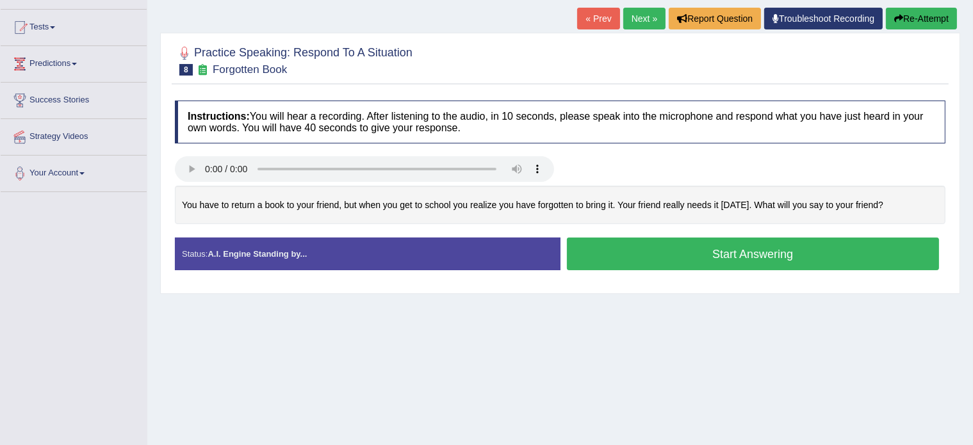
click at [670, 259] on button "Start Answering" at bounding box center [753, 254] width 373 height 33
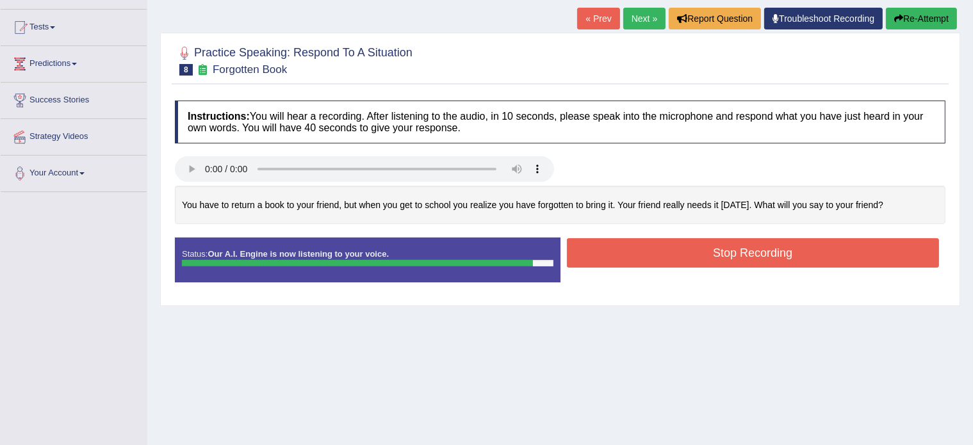
click at [670, 259] on button "Stop Recording" at bounding box center [753, 252] width 373 height 29
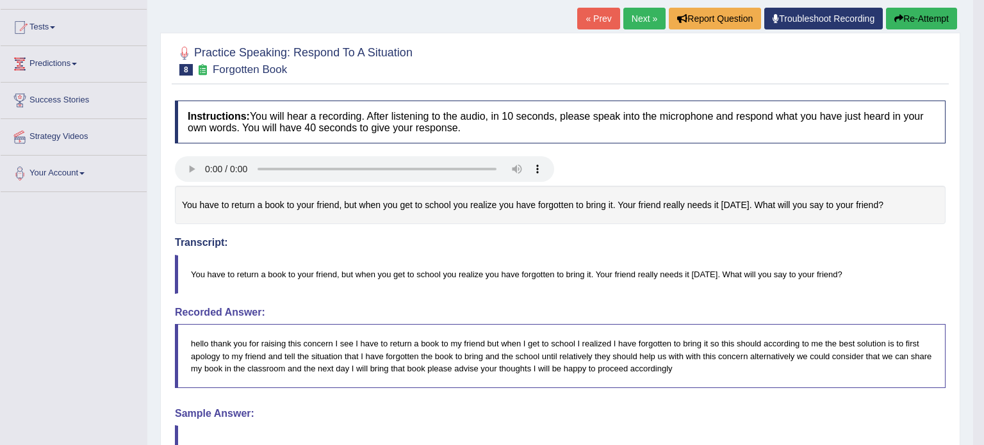
click at [560, 318] on body "Toggle navigation Home Practice Questions Speaking Practice Read Aloud Repeat S…" at bounding box center [492, 95] width 984 height 445
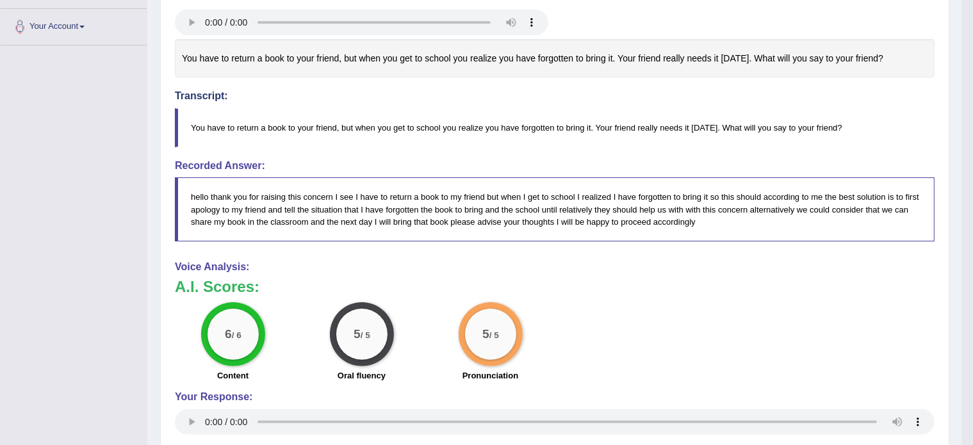
scroll to position [0, 0]
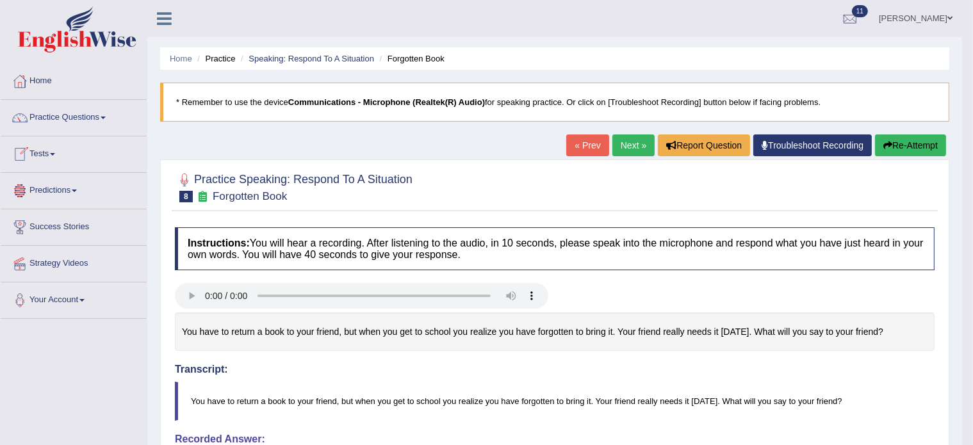
click at [46, 145] on link "Tests" at bounding box center [74, 152] width 146 height 32
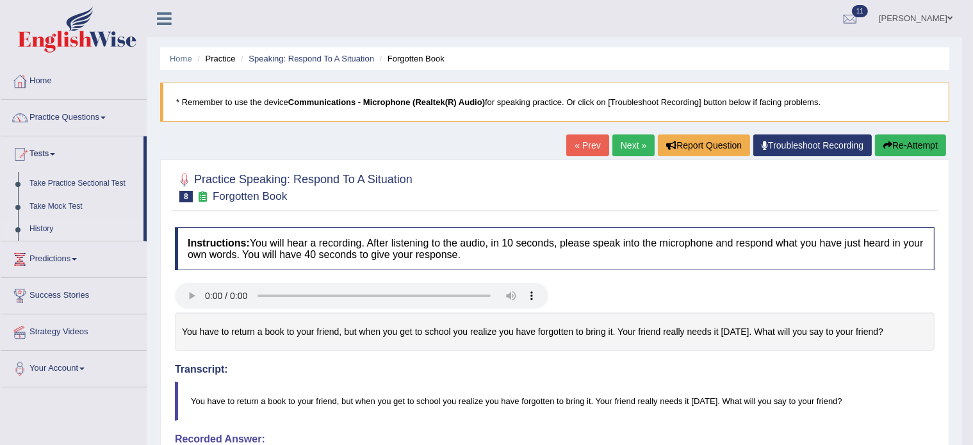
click at [38, 237] on link "History" at bounding box center [84, 229] width 120 height 23
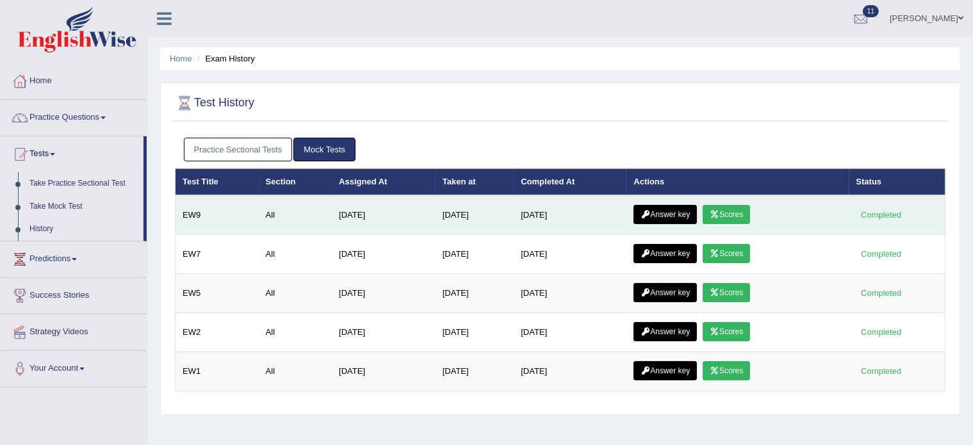
click at [745, 211] on link "Scores" at bounding box center [726, 214] width 47 height 19
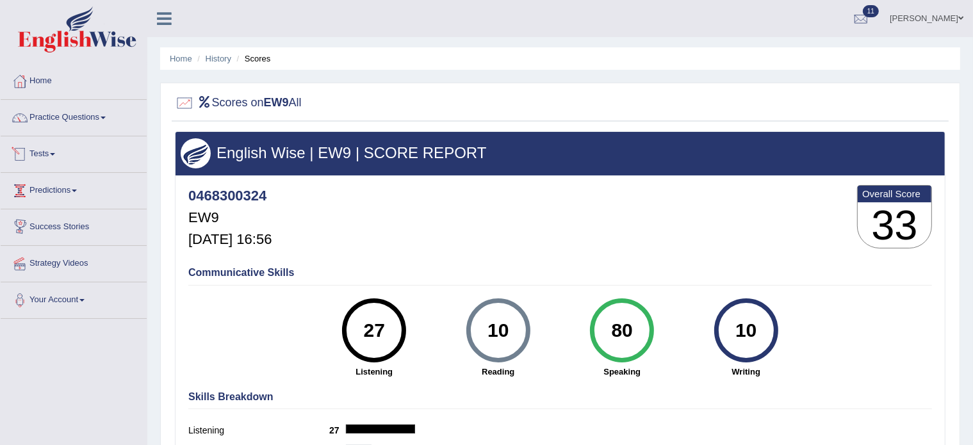
click at [44, 149] on link "Tests" at bounding box center [74, 152] width 146 height 32
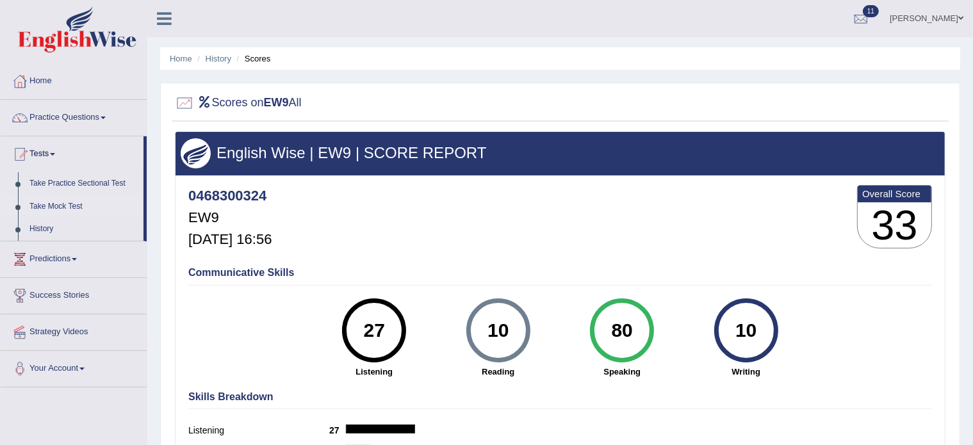
click at [67, 199] on link "Take Mock Test" at bounding box center [84, 206] width 120 height 23
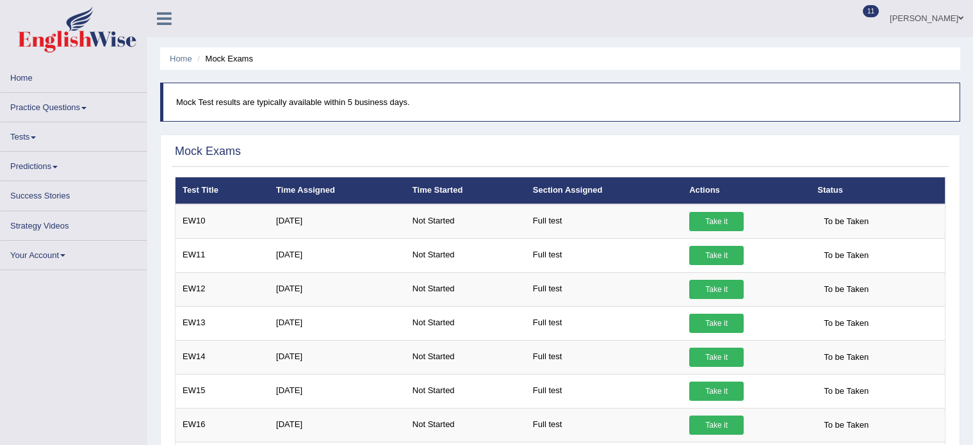
click at [704, 226] on link "Take it" at bounding box center [716, 221] width 54 height 19
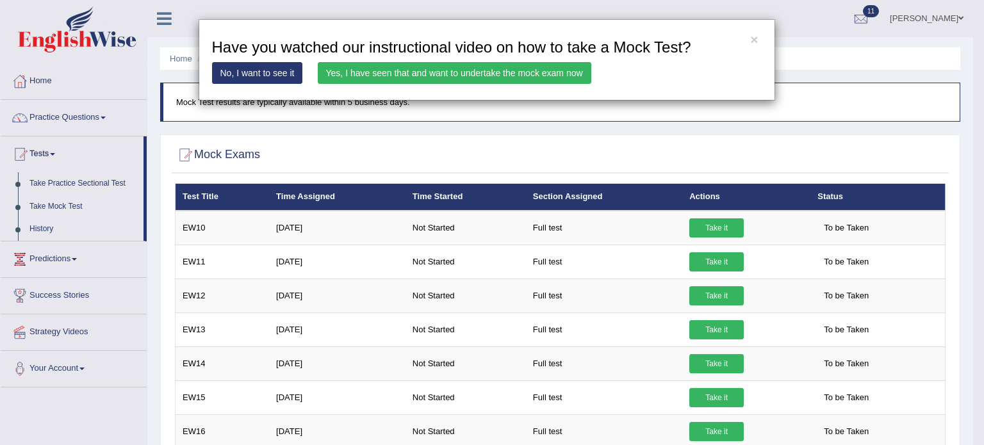
drag, startPoint x: 0, startPoint y: 0, endPoint x: 709, endPoint y: 227, distance: 744.7
click at [709, 227] on div "× Have you watched our instructional video on how to take a Mock Test? No, I wa…" at bounding box center [492, 222] width 984 height 445
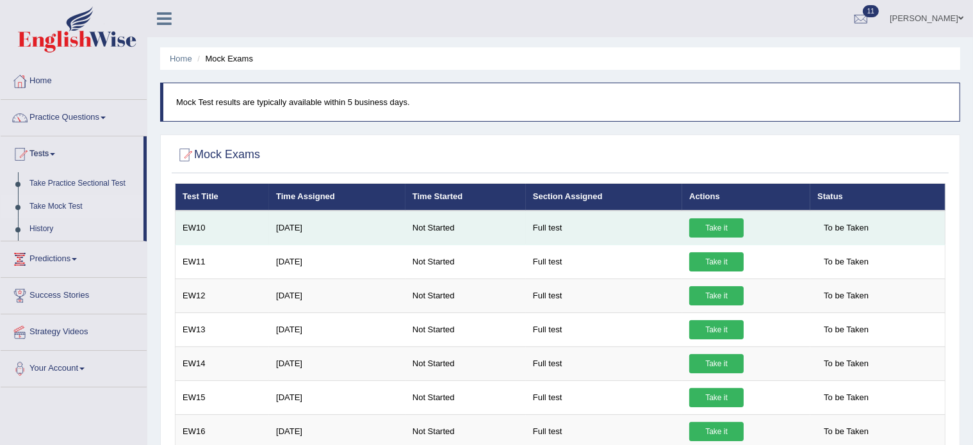
click at [707, 227] on link "Take it" at bounding box center [716, 227] width 54 height 19
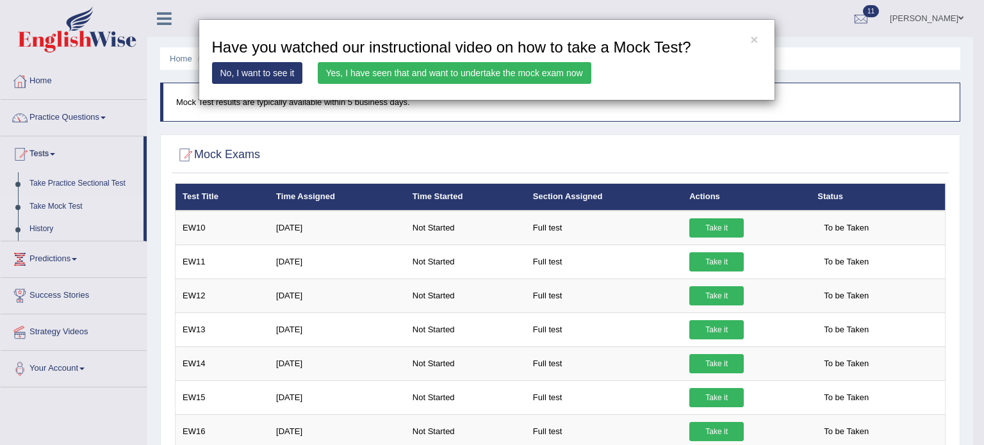
click at [551, 70] on link "Yes, I have seen that and want to undertake the mock exam now" at bounding box center [455, 73] width 274 height 22
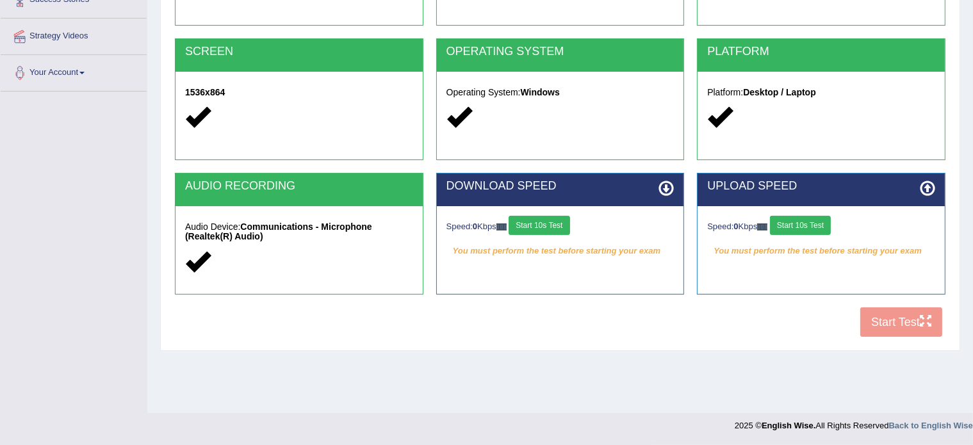
scroll to position [223, 0]
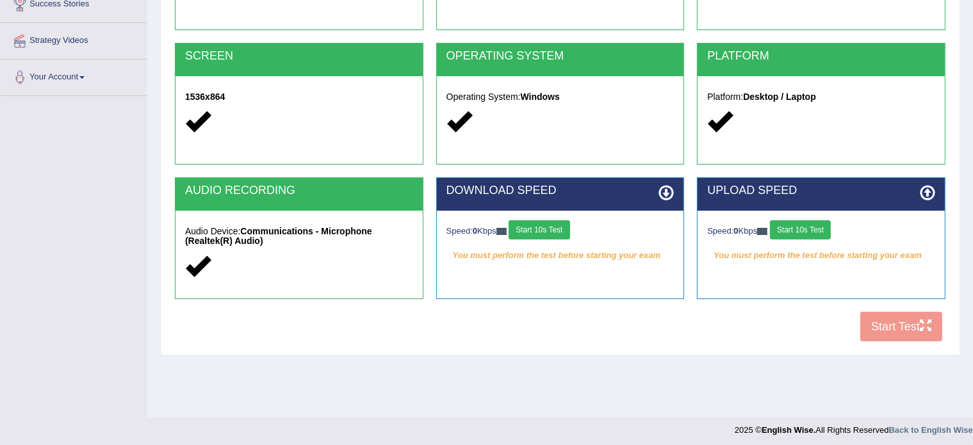
click at [556, 225] on button "Start 10s Test" at bounding box center [539, 229] width 61 height 19
click at [804, 230] on button "Start 10s Test" at bounding box center [800, 229] width 61 height 19
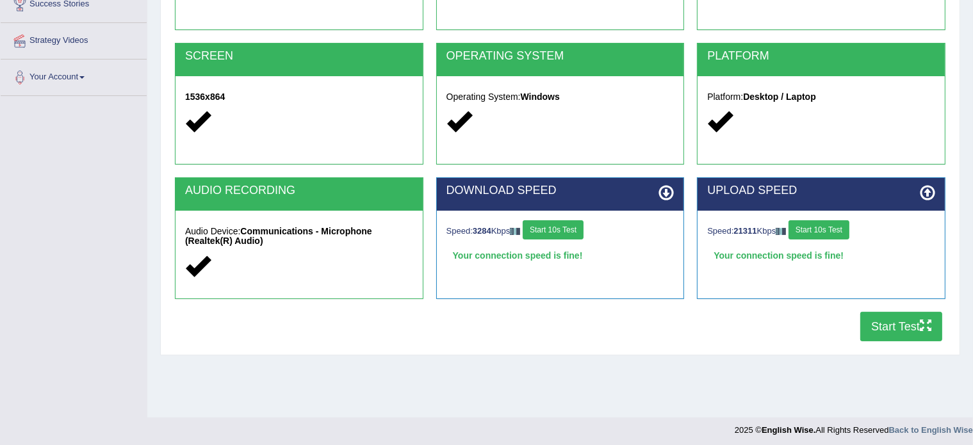
click at [886, 314] on button "Start Test" at bounding box center [901, 326] width 82 height 29
